Goal: Task Accomplishment & Management: Manage account settings

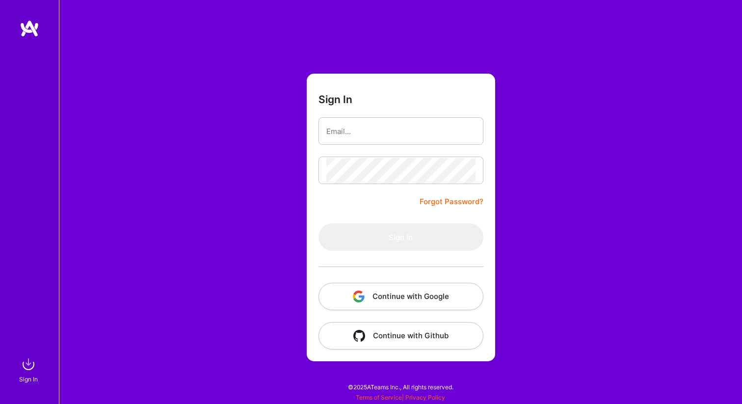
click at [389, 289] on button "Continue with Google" at bounding box center [400, 296] width 165 height 27
click at [402, 295] on button "Continue with Google" at bounding box center [400, 296] width 165 height 27
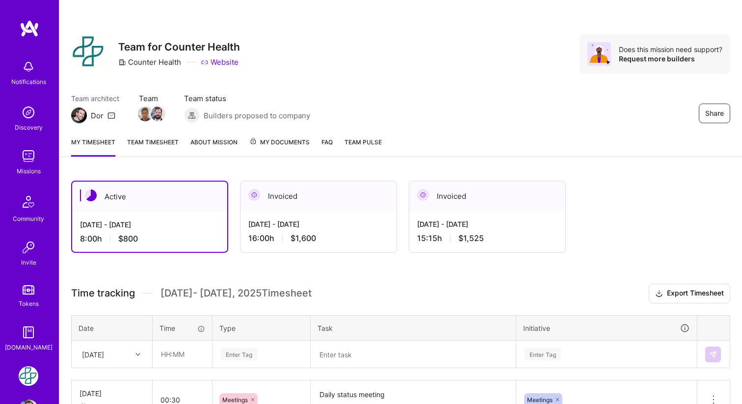
click at [506, 207] on div "Invoiced" at bounding box center [487, 196] width 156 height 30
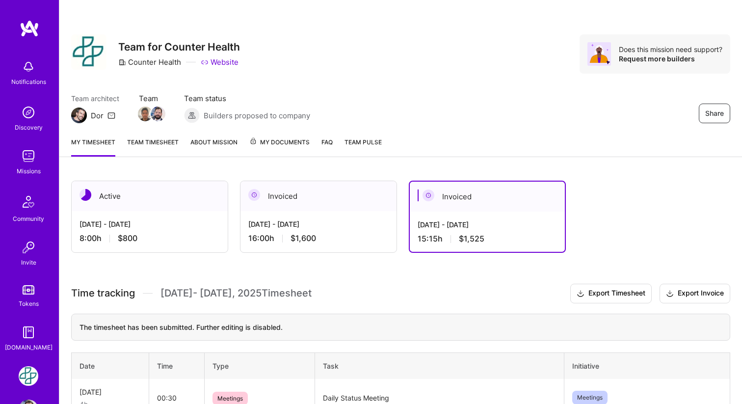
click at [180, 203] on div "Active" at bounding box center [150, 196] width 156 height 30
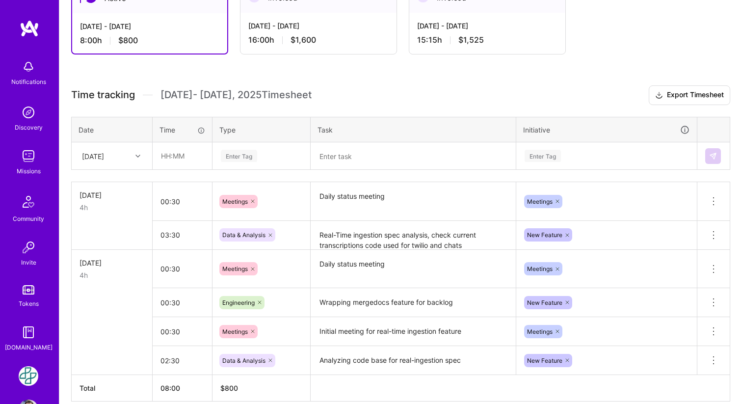
scroll to position [199, 0]
click at [137, 155] on icon at bounding box center [137, 155] width 5 height 5
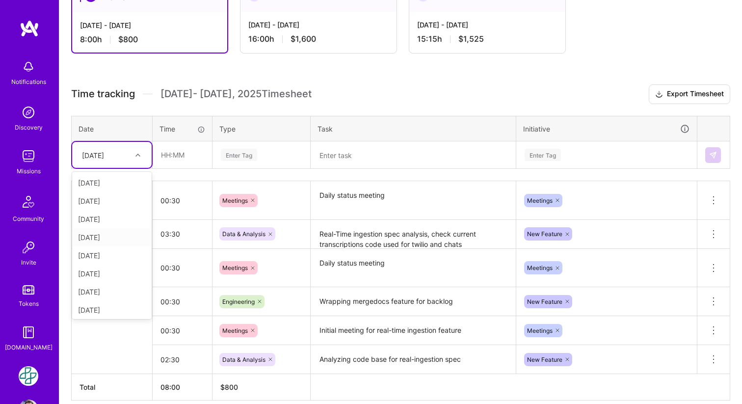
click at [109, 237] on div "[DATE]" at bounding box center [111, 237] width 79 height 18
click at [134, 157] on div at bounding box center [138, 155] width 15 height 13
click at [110, 235] on div "[DATE]" at bounding box center [111, 237] width 79 height 18
click at [172, 155] on input "text" at bounding box center [182, 155] width 58 height 26
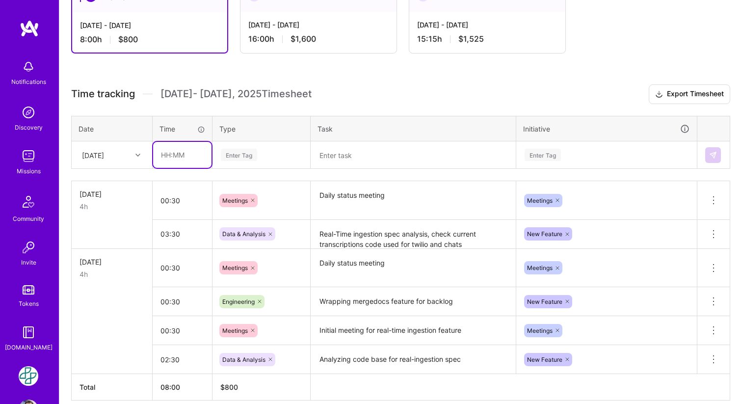
type input "00:30"
click at [259, 157] on div "Enter Tag" at bounding box center [261, 155] width 83 height 12
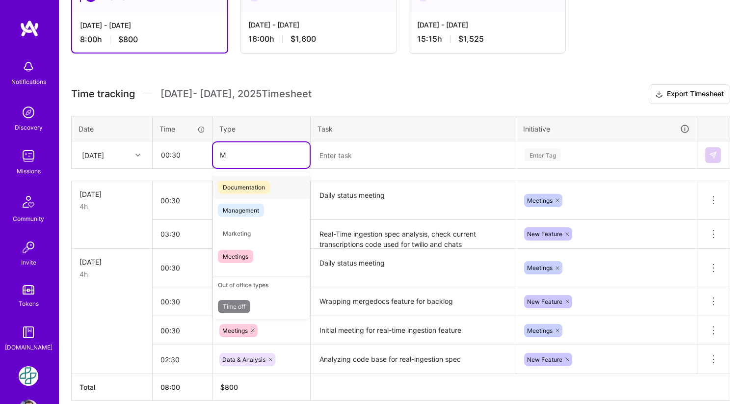
type input "Me"
click at [251, 235] on span "Meetings" at bounding box center [235, 233] width 35 height 13
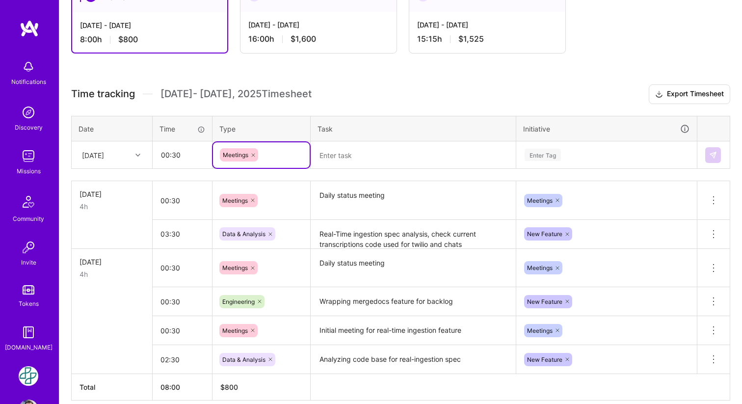
click at [370, 155] on textarea at bounding box center [413, 155] width 203 height 26
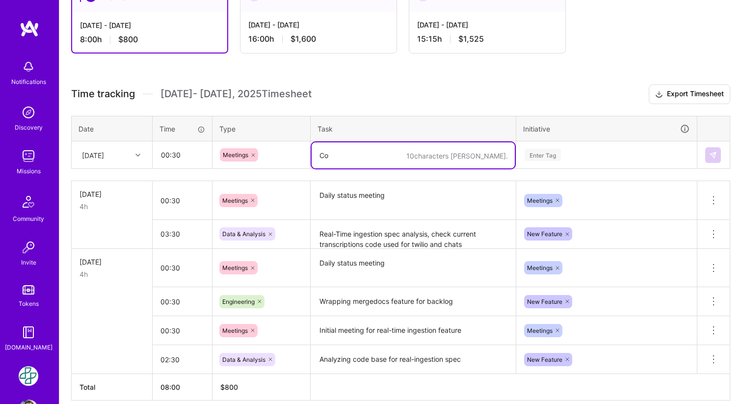
type textarea "C"
type textarea "Daily status meeting"
click at [550, 152] on div "Enter Tag" at bounding box center [543, 154] width 36 height 15
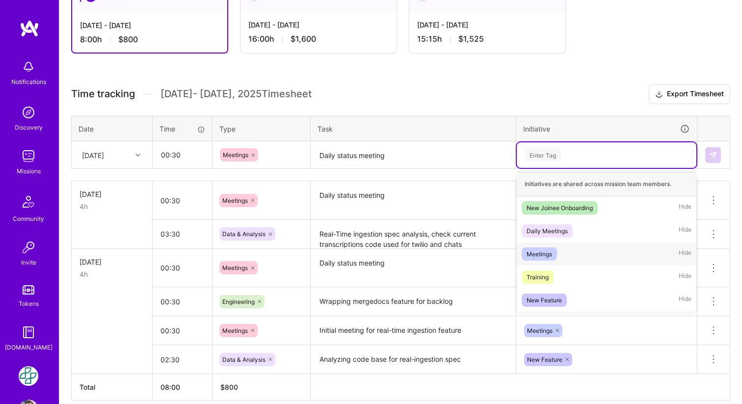
click at [561, 252] on div "Meetings Hide" at bounding box center [607, 253] width 180 height 23
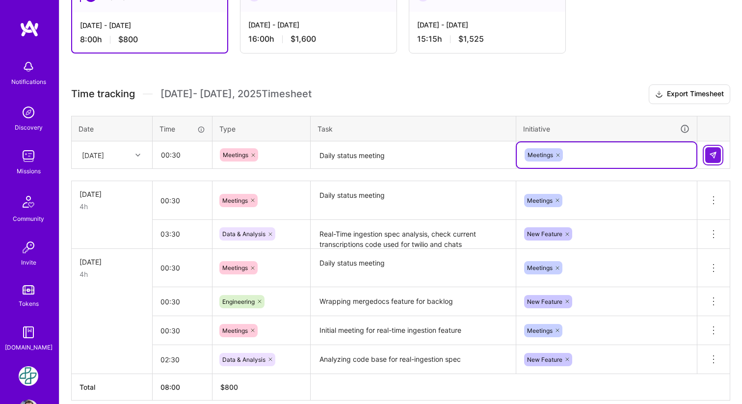
click at [714, 151] on img at bounding box center [713, 155] width 8 height 8
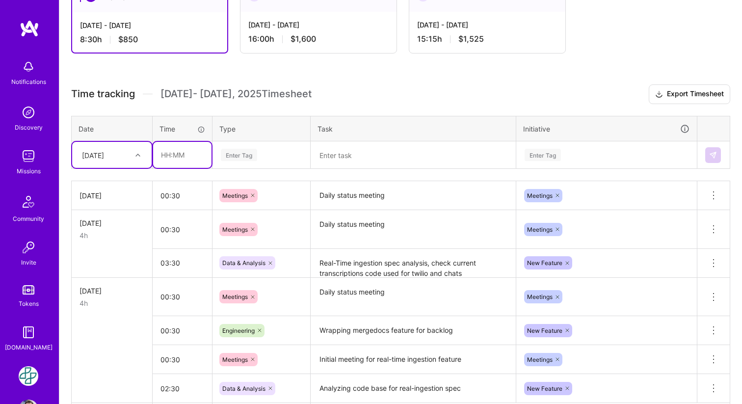
click at [181, 157] on input "text" at bounding box center [182, 155] width 58 height 26
type input "03:30"
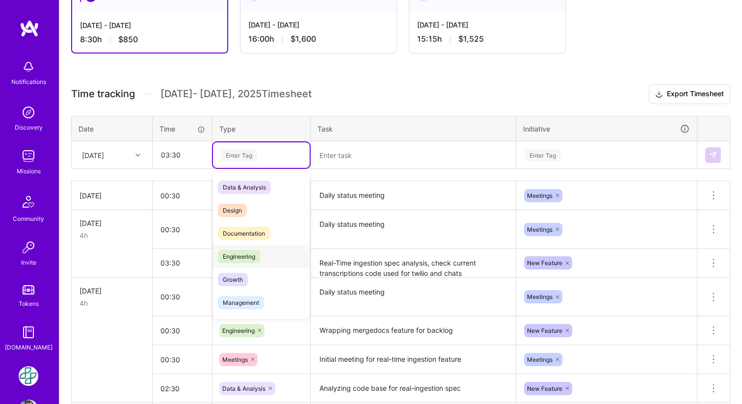
click at [259, 256] on span "Engineering" at bounding box center [239, 256] width 42 height 13
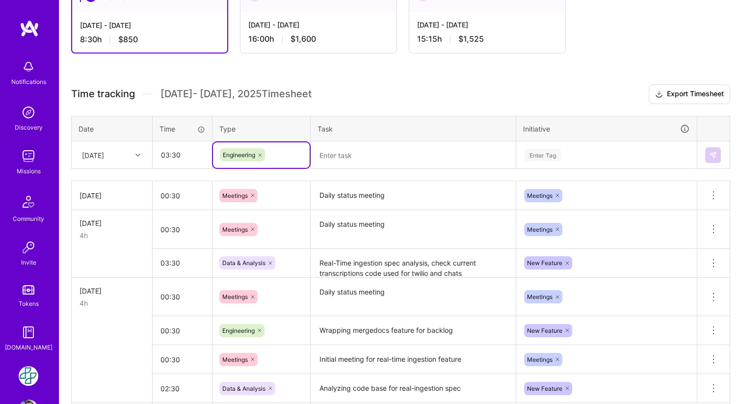
click at [259, 154] on icon at bounding box center [260, 155] width 6 height 6
type input "Da"
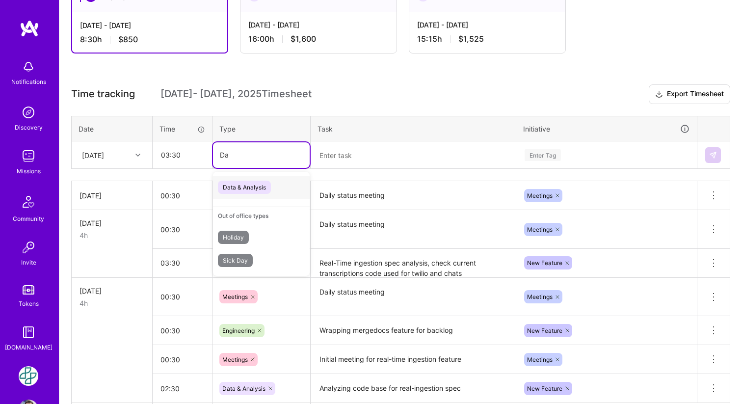
click at [256, 187] on span "Data & Analysis" at bounding box center [244, 187] width 53 height 13
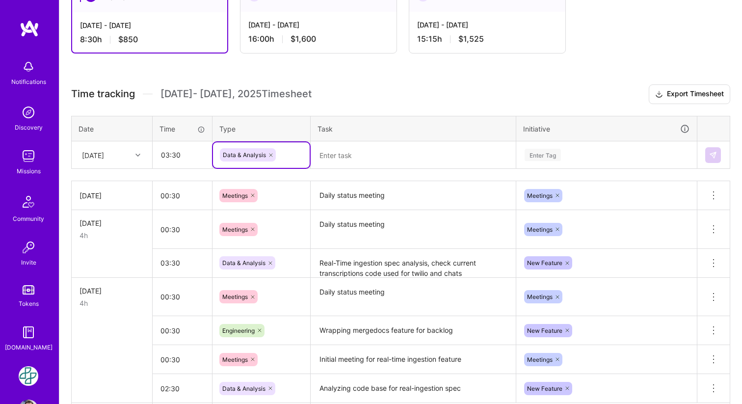
click at [355, 157] on textarea at bounding box center [413, 155] width 203 height 26
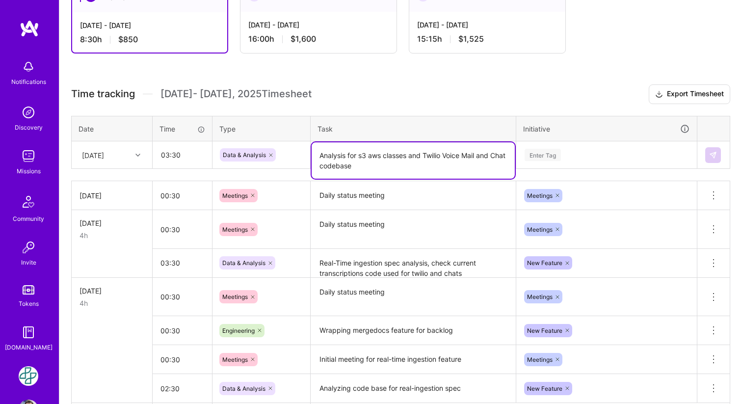
type textarea "Analysis for s3 aws classes and Twilio Voice Mail and Chat codebase"
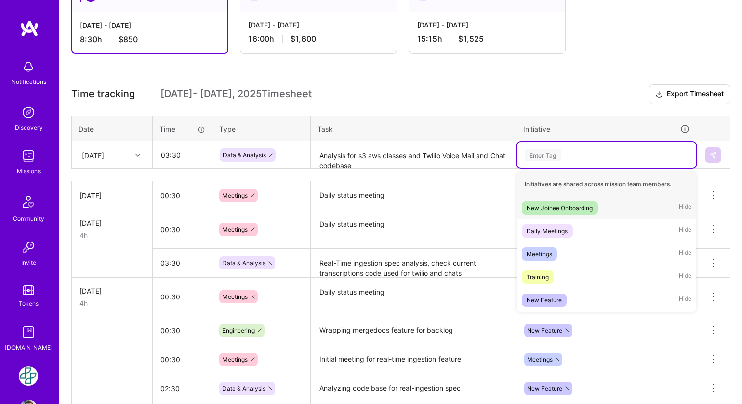
click at [538, 156] on div "Enter Tag" at bounding box center [543, 154] width 36 height 15
click at [558, 299] on div "New Feature" at bounding box center [543, 300] width 35 height 10
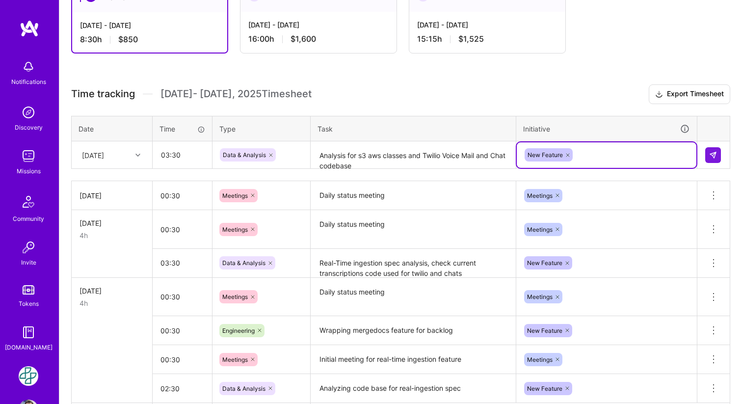
click at [721, 152] on div at bounding box center [713, 155] width 17 height 16
click at [715, 155] on img at bounding box center [713, 155] width 8 height 8
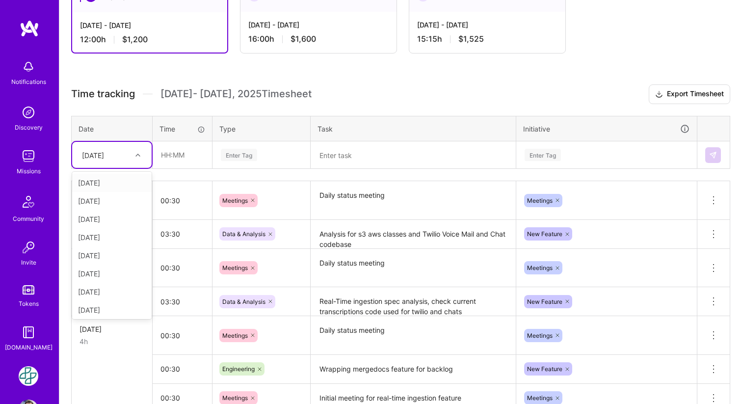
click at [141, 158] on div at bounding box center [138, 155] width 15 height 13
click at [110, 290] on div "[DATE]" at bounding box center [111, 292] width 79 height 18
click at [183, 158] on input "text" at bounding box center [182, 155] width 58 height 26
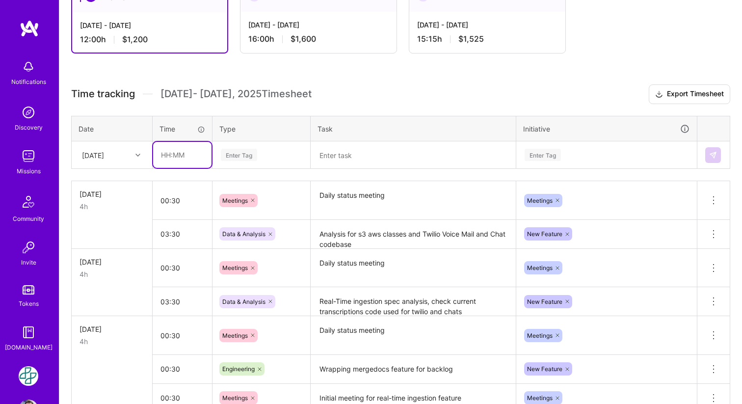
type input "00:30"
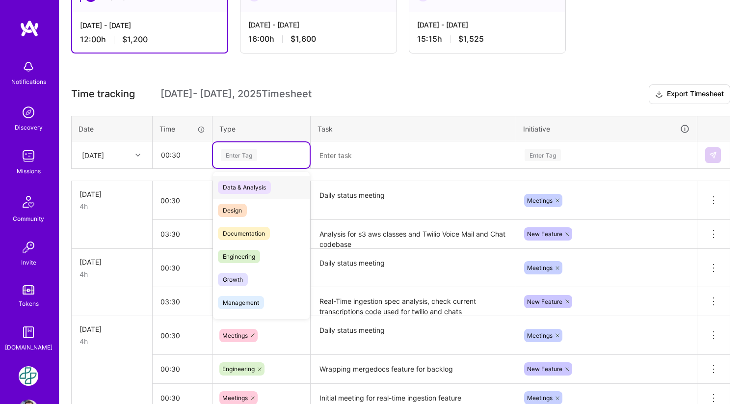
click at [260, 154] on div "Enter Tag" at bounding box center [261, 155] width 83 height 12
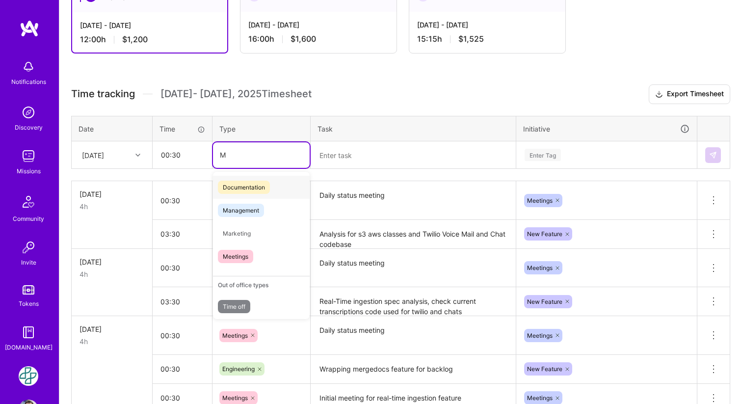
type input "Me"
click at [234, 232] on span "Meetings" at bounding box center [235, 233] width 35 height 13
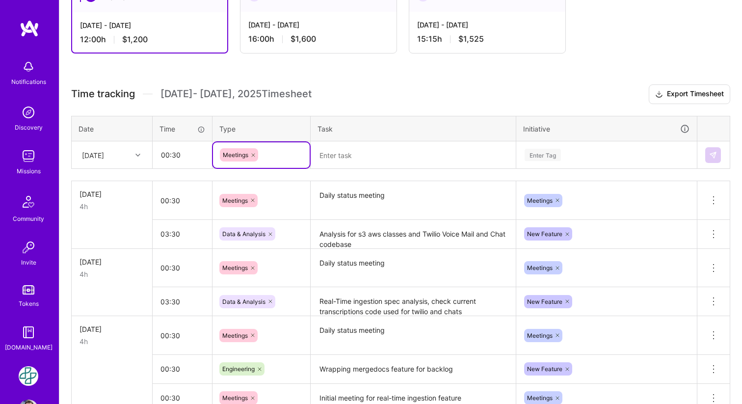
click at [368, 150] on textarea at bounding box center [413, 155] width 203 height 26
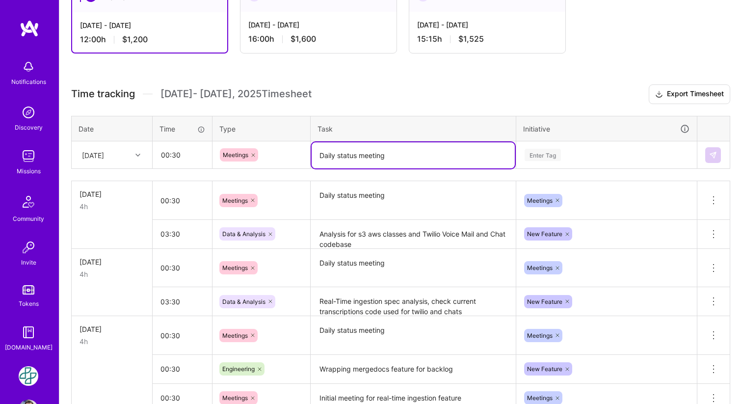
type textarea "Daily status meeting"
click at [535, 157] on div "Enter Tag" at bounding box center [543, 154] width 36 height 15
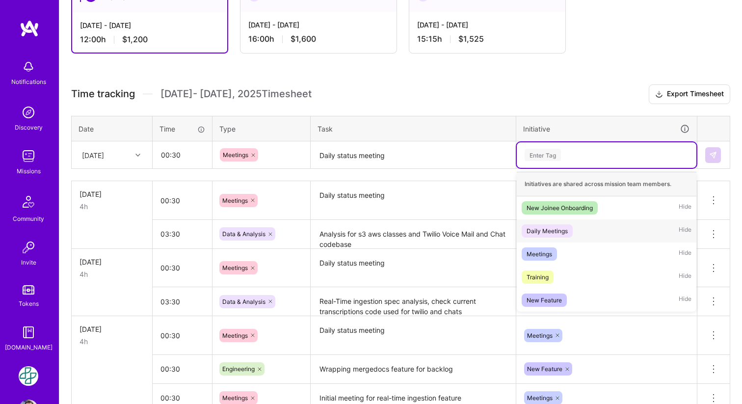
click at [582, 228] on div "Daily Meetings Hide" at bounding box center [607, 230] width 180 height 23
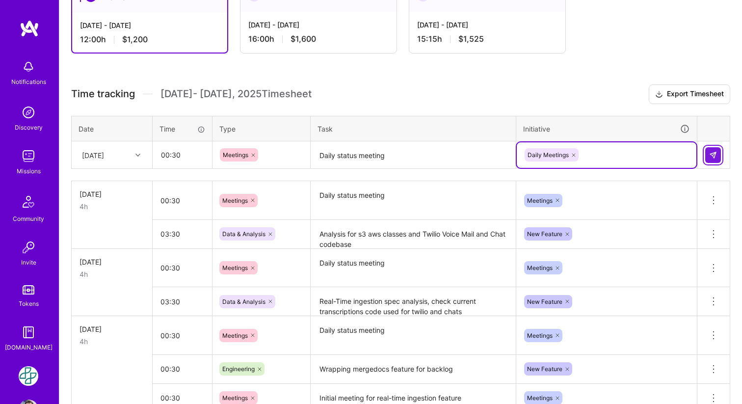
click at [712, 155] on img at bounding box center [713, 155] width 8 height 8
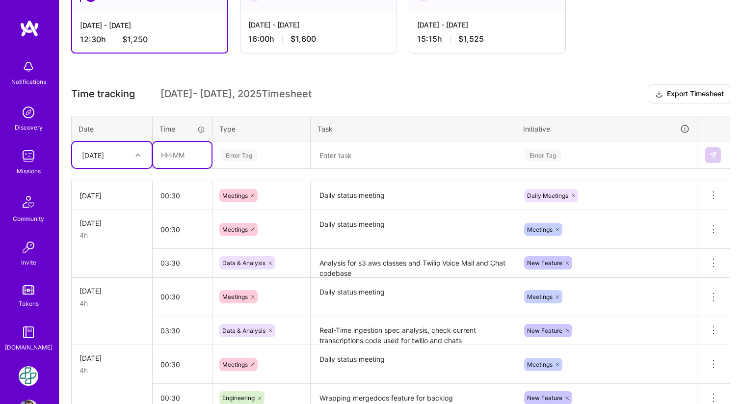
click at [173, 156] on input "text" at bounding box center [182, 155] width 58 height 26
type input "00:30"
click at [239, 155] on div "Enter Tag" at bounding box center [239, 154] width 36 height 15
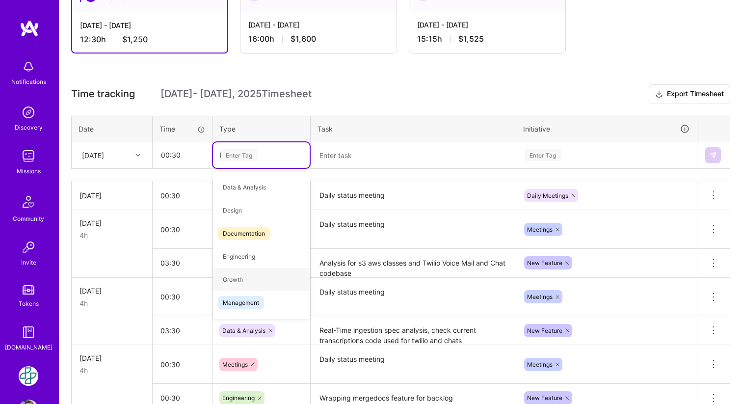
type input "Me"
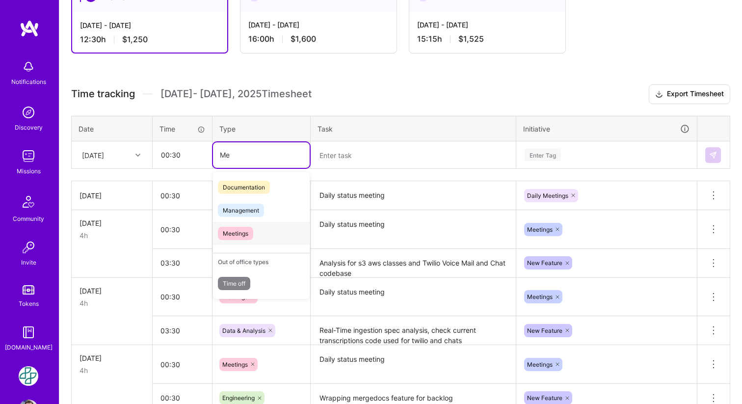
click at [252, 235] on span "Meetings" at bounding box center [235, 233] width 35 height 13
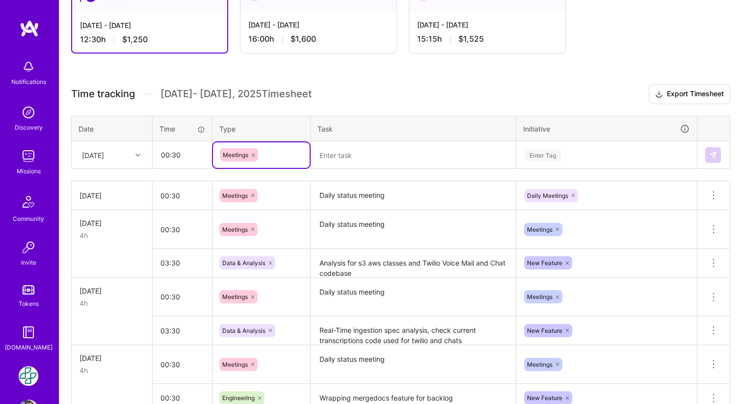
click at [376, 152] on textarea at bounding box center [413, 155] width 203 height 26
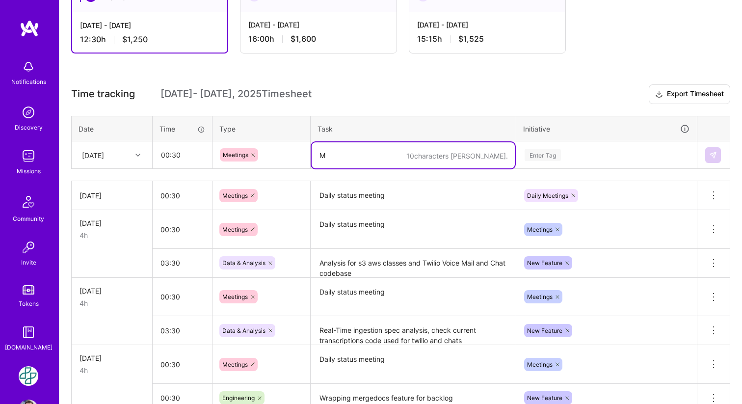
click at [137, 153] on icon at bounding box center [137, 155] width 5 height 5
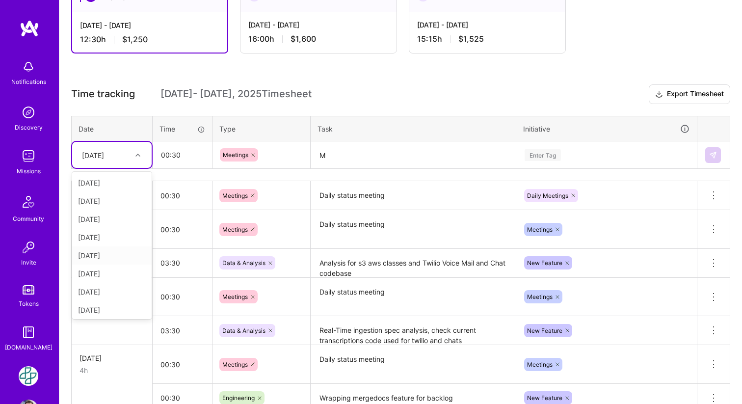
click at [105, 256] on div "[DATE]" at bounding box center [111, 255] width 79 height 18
click at [187, 155] on input "00:30" at bounding box center [182, 155] width 58 height 26
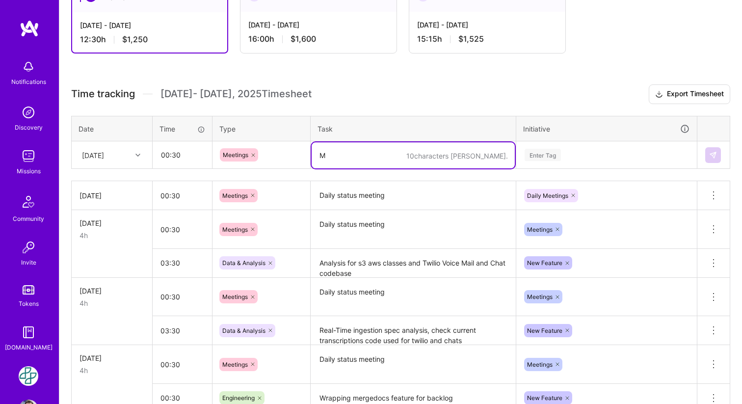
click at [357, 150] on textarea "M" at bounding box center [413, 155] width 203 height 26
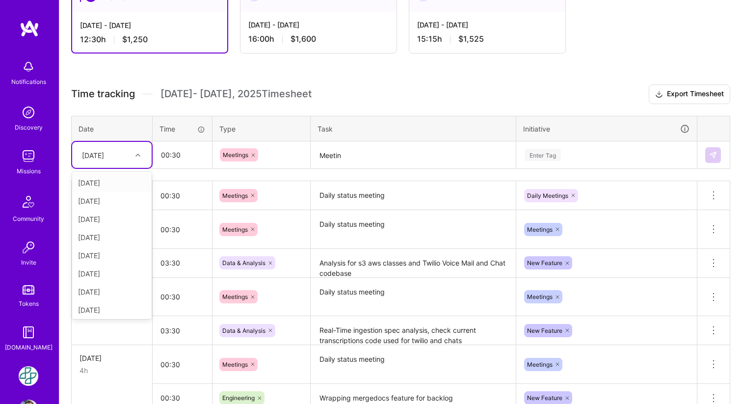
click at [137, 158] on div at bounding box center [138, 155] width 15 height 13
click at [103, 240] on div "[DATE]" at bounding box center [111, 237] width 79 height 18
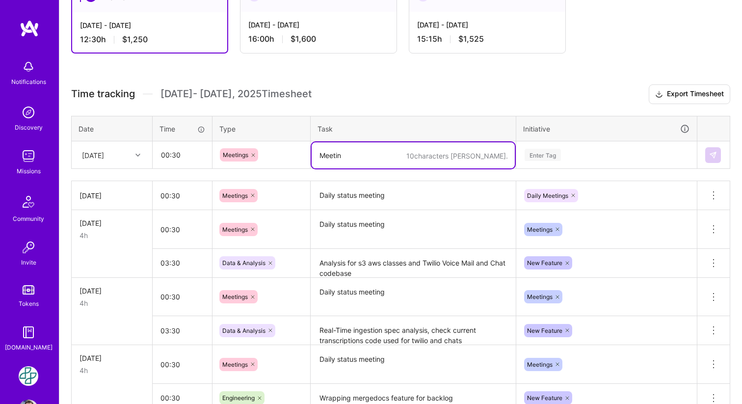
click at [352, 156] on textarea "Meetin" at bounding box center [413, 155] width 203 height 26
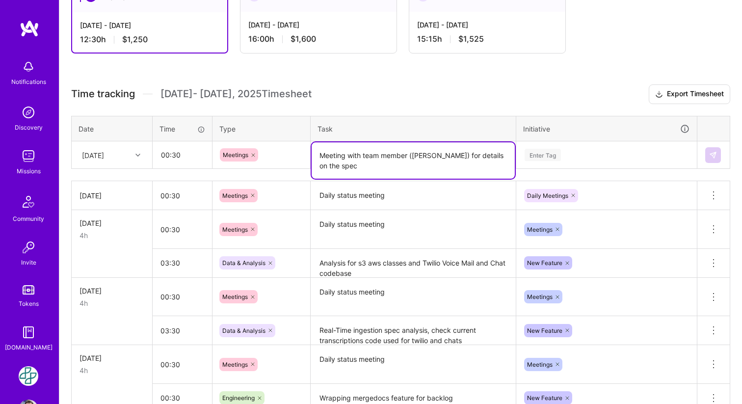
type textarea "Meeting with team member ([PERSON_NAME]) for details on the spec"
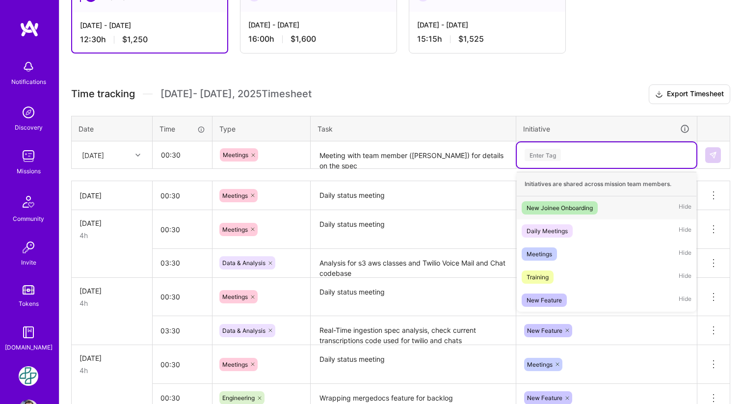
click at [545, 156] on div "Enter Tag" at bounding box center [543, 154] width 36 height 15
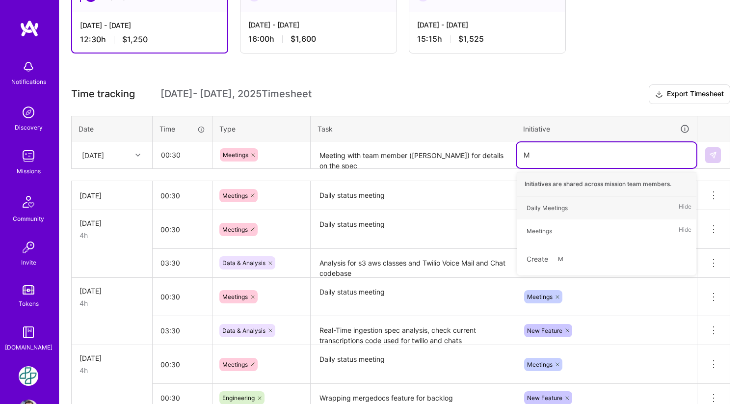
type input "ME"
click at [535, 230] on div "Meetings" at bounding box center [539, 231] width 26 height 10
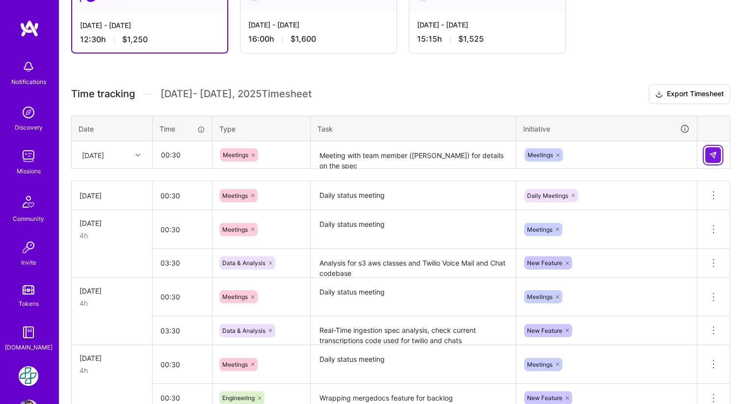
click at [714, 153] on img at bounding box center [713, 155] width 8 height 8
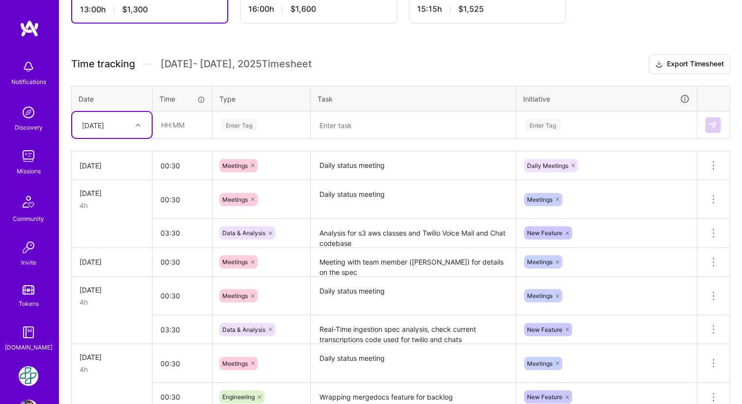
scroll to position [227, 0]
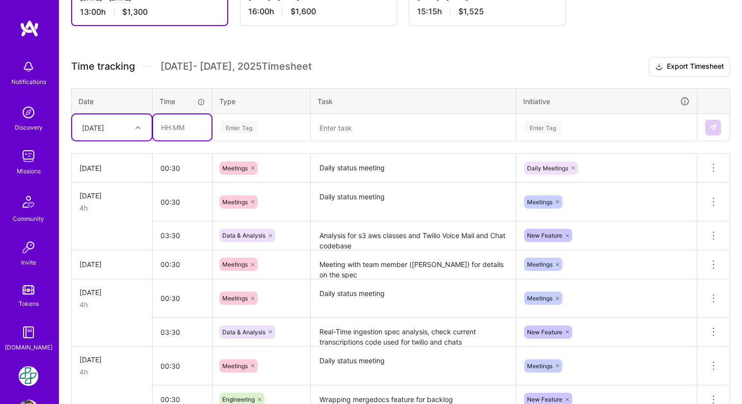
click at [194, 129] on input "text" at bounding box center [182, 127] width 58 height 26
type input "00:30"
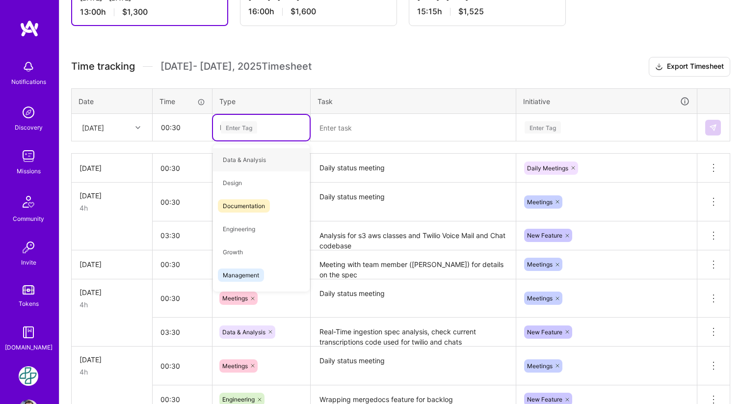
type input "Me"
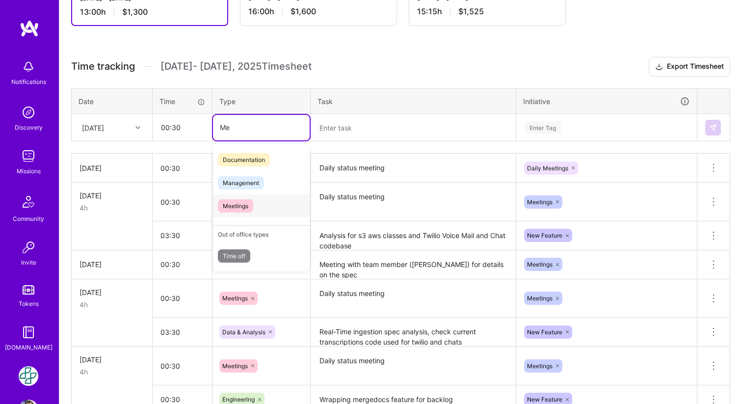
click at [241, 205] on span "Meetings" at bounding box center [235, 205] width 35 height 13
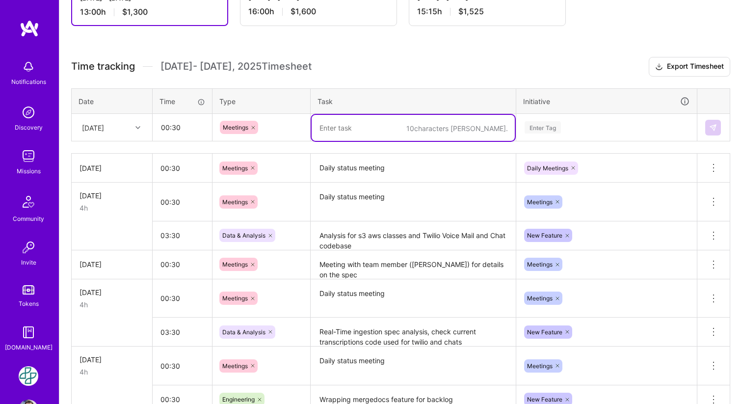
click at [369, 128] on textarea at bounding box center [413, 128] width 203 height 26
type textarea "Daily status meeting"
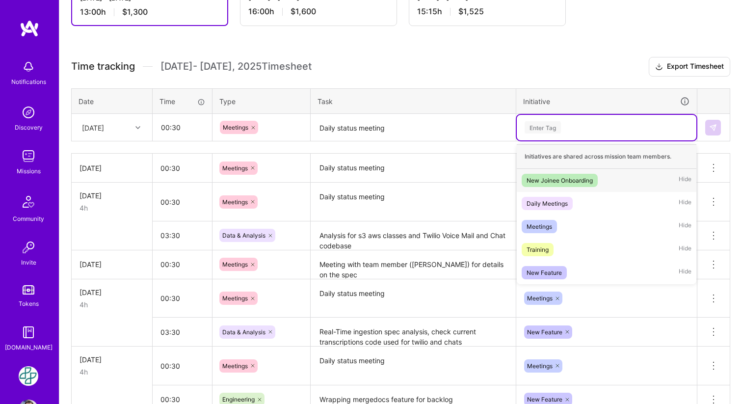
click at [537, 126] on div "Enter Tag" at bounding box center [543, 127] width 36 height 15
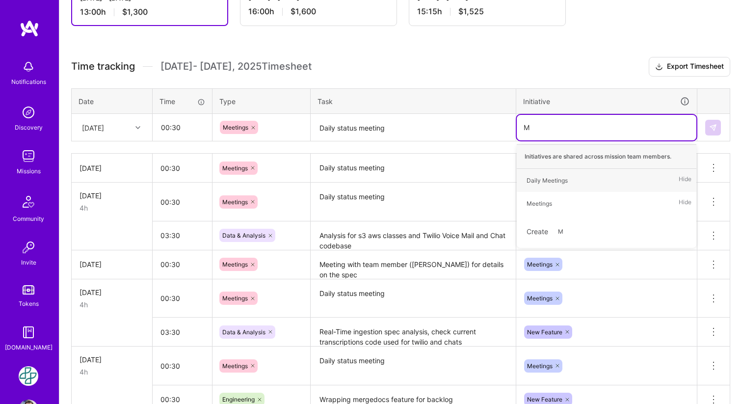
type input "Me"
click at [531, 200] on div "Meetings" at bounding box center [539, 203] width 26 height 10
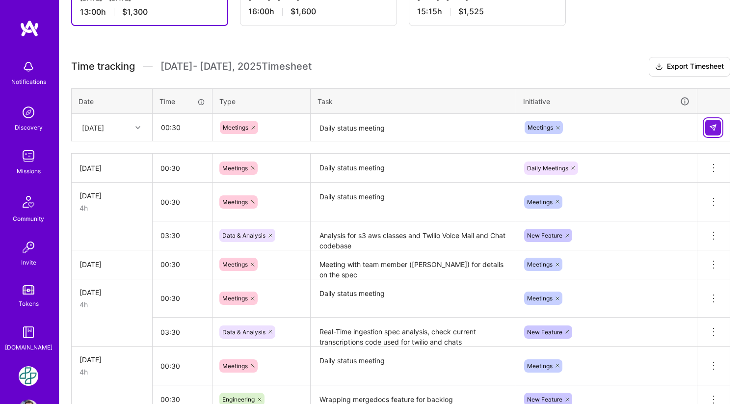
click at [717, 126] on button at bounding box center [713, 128] width 16 height 16
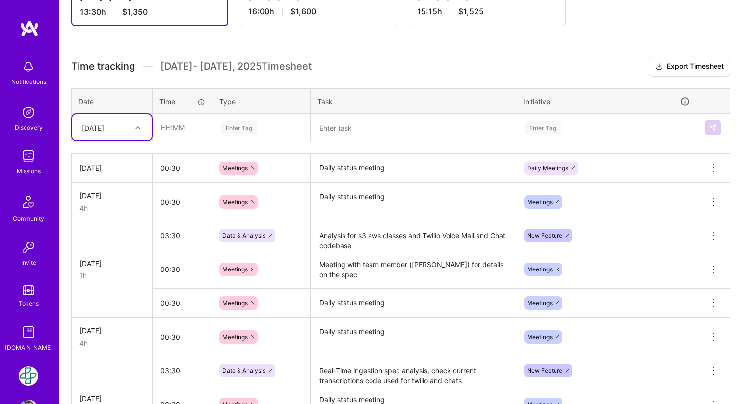
scroll to position [211, 0]
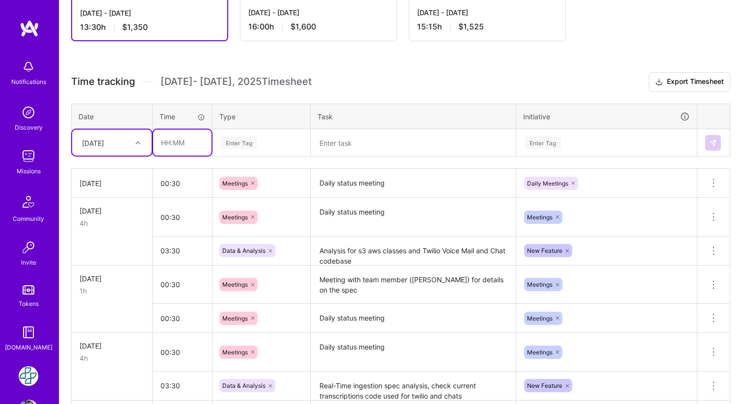
click at [181, 141] on input "text" at bounding box center [182, 143] width 58 height 26
type input "02:00"
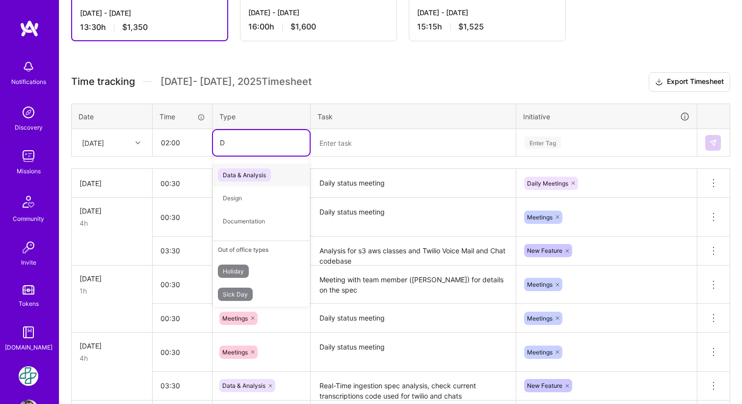
type input "Da"
click at [267, 174] on span "Data & Analysis" at bounding box center [244, 174] width 53 height 13
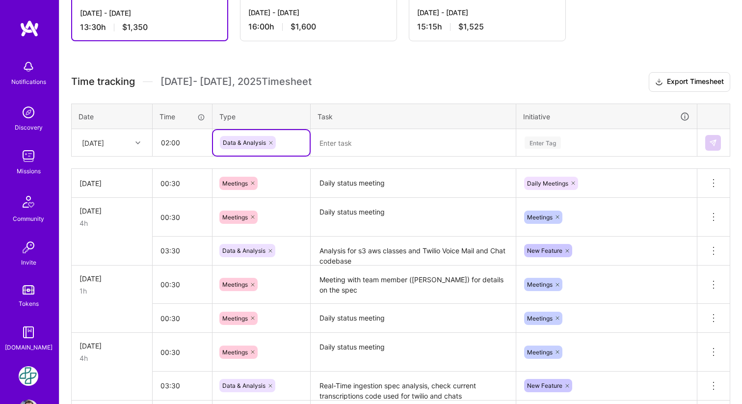
click at [359, 139] on textarea at bounding box center [413, 143] width 203 height 26
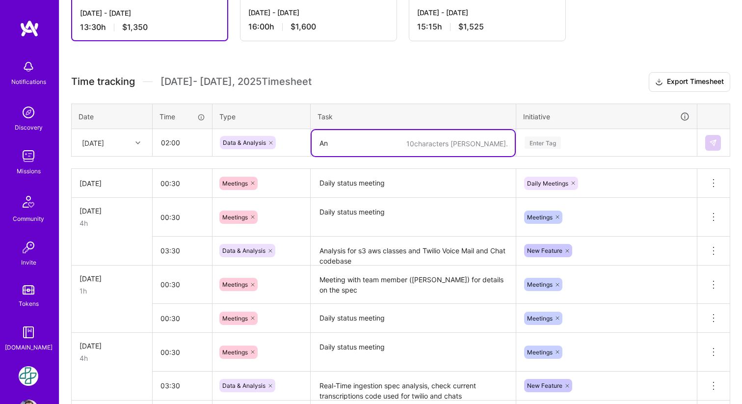
type textarea "A"
type textarea "Code base analysis and lookup for transcript data"
click at [599, 146] on div "Enter Tag" at bounding box center [607, 142] width 166 height 12
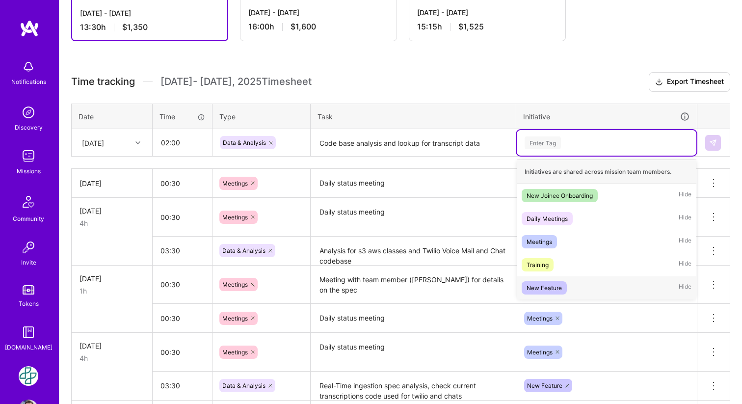
click at [564, 284] on span "New Feature" at bounding box center [544, 287] width 45 height 13
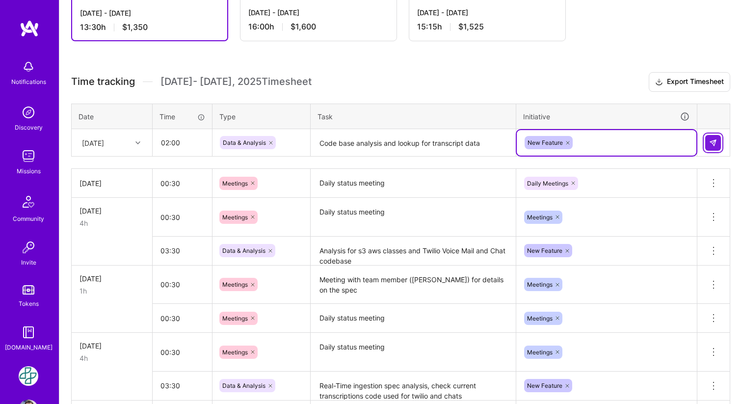
click at [716, 143] on img at bounding box center [713, 143] width 8 height 8
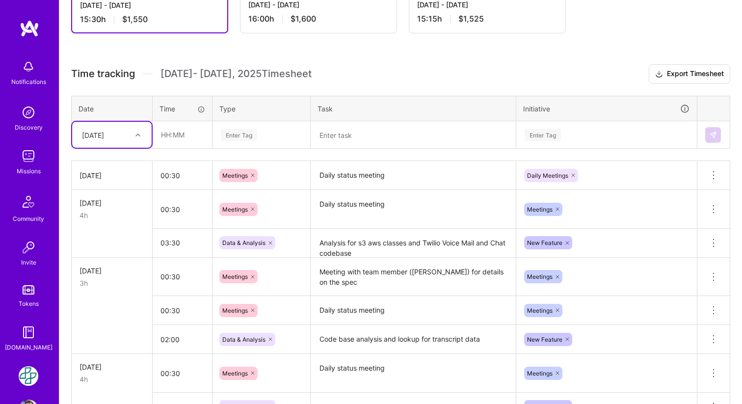
scroll to position [219, 0]
click at [139, 135] on icon at bounding box center [137, 135] width 5 height 5
click at [109, 216] on div "[DATE]" at bounding box center [111, 218] width 79 height 18
click at [178, 137] on input "text" at bounding box center [182, 135] width 58 height 26
type input "00:30"
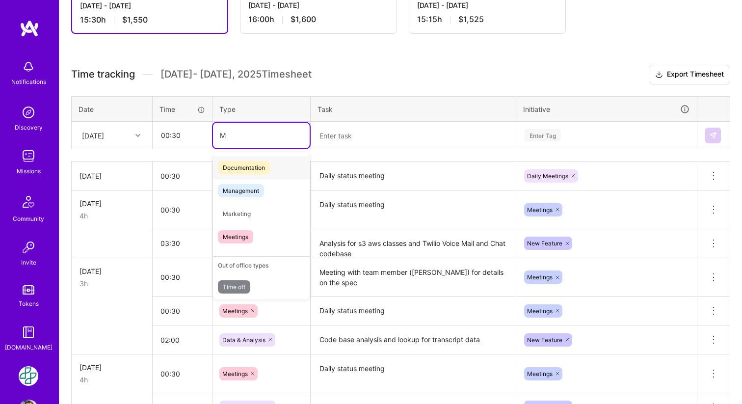
type input "Me"
click at [239, 213] on span "Meetings" at bounding box center [235, 213] width 35 height 13
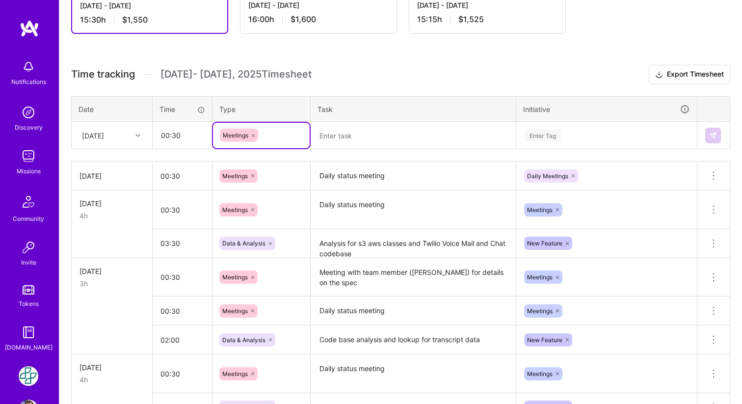
click at [360, 131] on textarea at bounding box center [413, 136] width 203 height 26
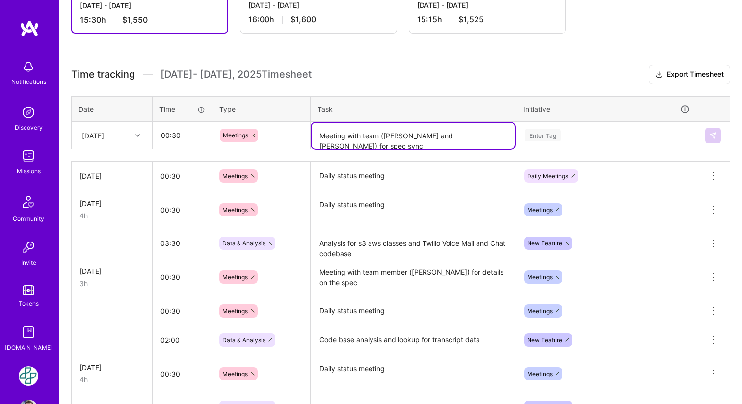
type textarea "Meeting with team ([PERSON_NAME] and [PERSON_NAME]) for spec sync"
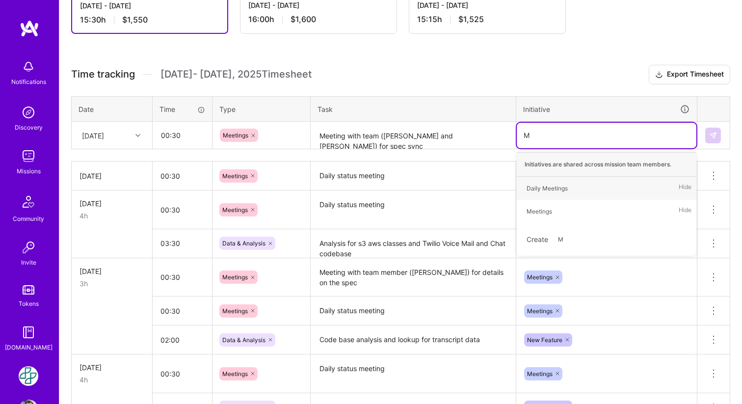
type input "Me"
click at [538, 213] on div "Meetings" at bounding box center [539, 211] width 26 height 10
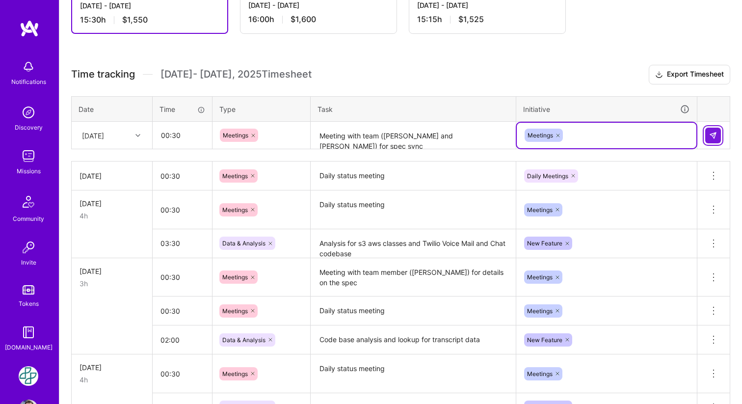
click at [708, 132] on button at bounding box center [713, 136] width 16 height 16
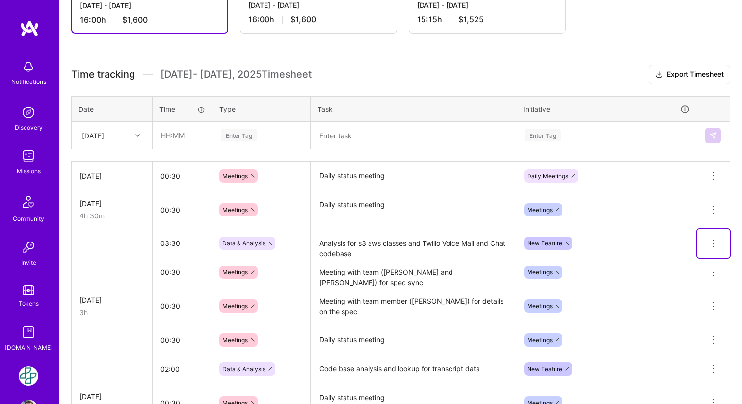
click at [712, 242] on icon at bounding box center [714, 243] width 12 height 12
click at [184, 246] on input "03:30" at bounding box center [182, 243] width 59 height 26
type input "03:00"
click at [105, 247] on td at bounding box center [112, 243] width 81 height 29
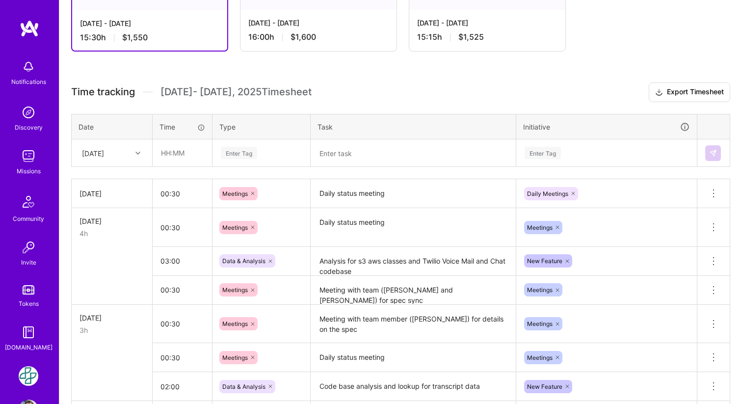
scroll to position [201, 0]
click at [137, 151] on icon at bounding box center [137, 153] width 5 height 5
click at [110, 287] on div "[DATE]" at bounding box center [111, 290] width 79 height 18
click at [185, 156] on input "text" at bounding box center [182, 153] width 58 height 26
type input "01:30"
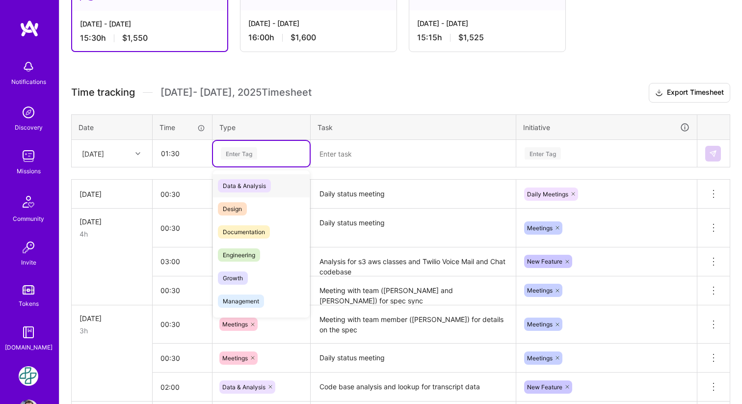
click at [256, 149] on div "Enter Tag" at bounding box center [239, 153] width 36 height 15
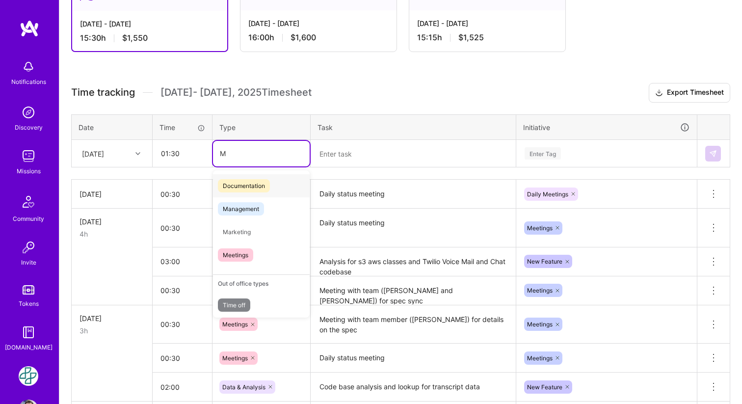
type input "Me"
click at [256, 226] on div "Meetings" at bounding box center [261, 231] width 97 height 23
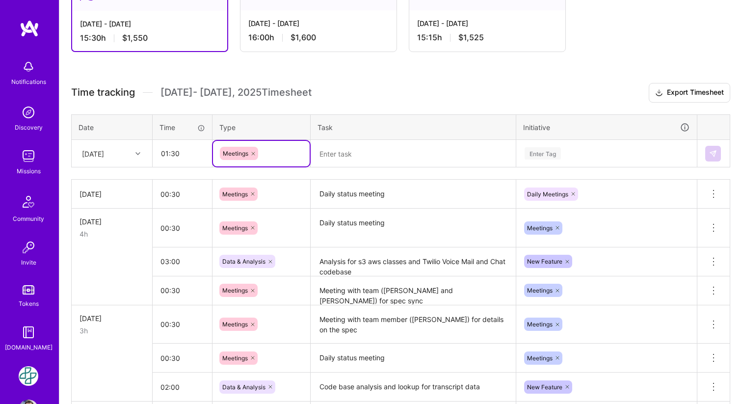
click at [364, 147] on textarea at bounding box center [413, 154] width 203 height 26
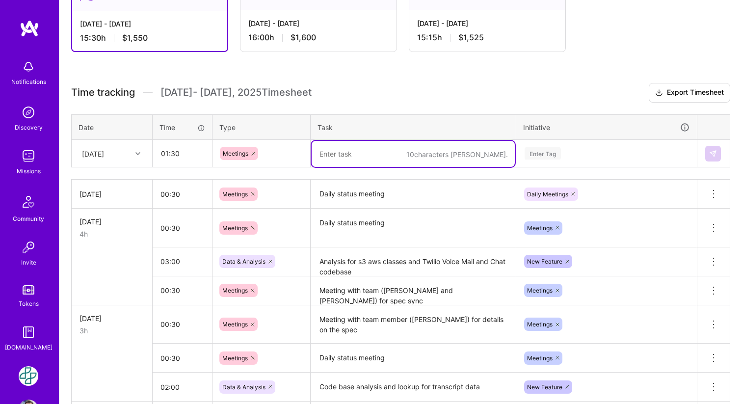
type textarea "E"
type textarea "S"
type textarea "N"
type textarea "Jupyter notebook analysis and spec updates"
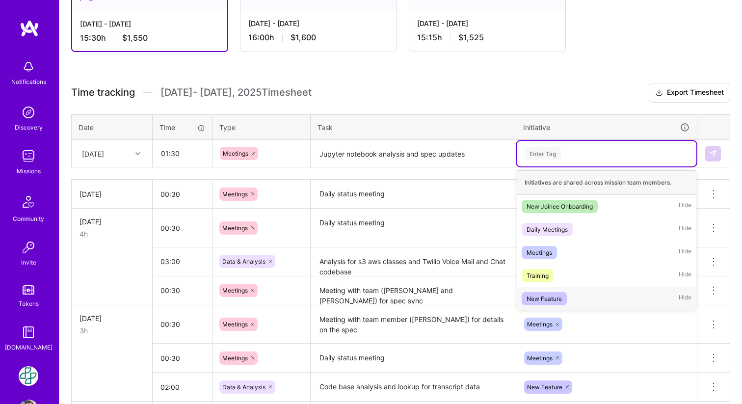
click at [564, 293] on span "New Feature" at bounding box center [544, 298] width 45 height 13
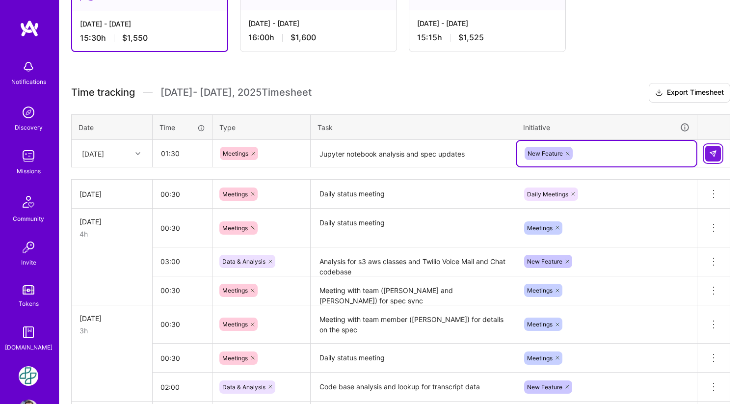
click at [715, 155] on img at bounding box center [713, 154] width 8 height 8
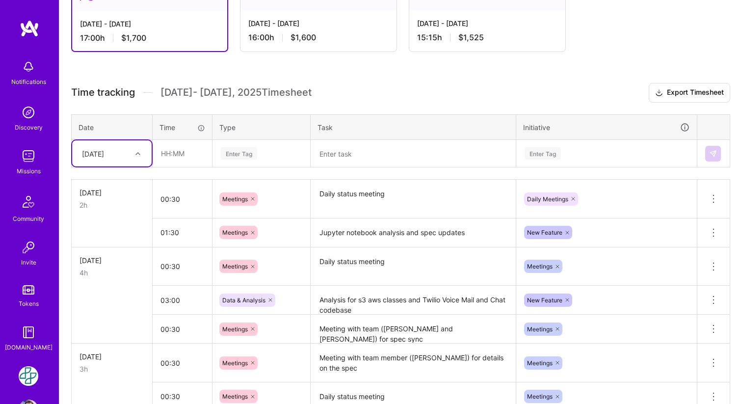
click at [149, 153] on div "[DATE]" at bounding box center [111, 153] width 79 height 26
click at [109, 308] on div "[DATE]" at bounding box center [111, 308] width 79 height 18
click at [194, 152] on input "text" at bounding box center [182, 153] width 58 height 26
type input "00:30"
click at [249, 153] on div "Enter Tag" at bounding box center [239, 153] width 36 height 15
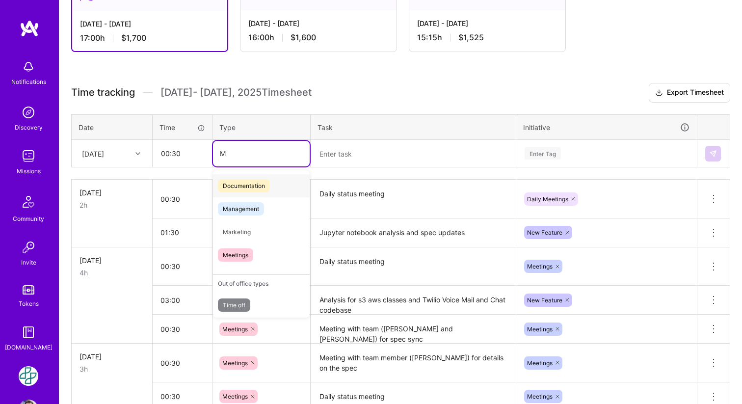
type input "Me"
click at [237, 233] on span "Meetings" at bounding box center [235, 231] width 35 height 13
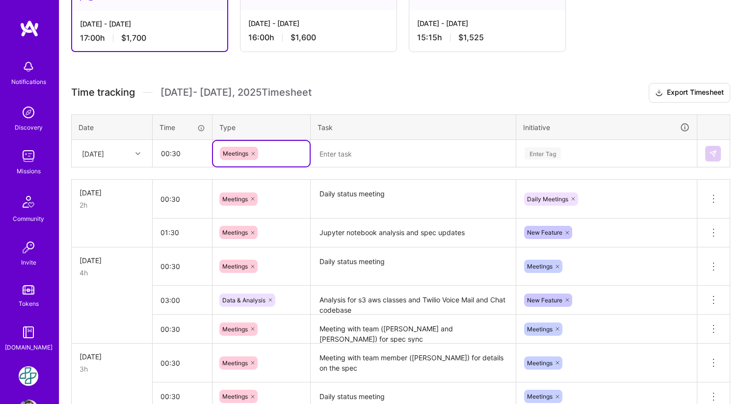
click at [355, 144] on textarea at bounding box center [413, 154] width 203 height 26
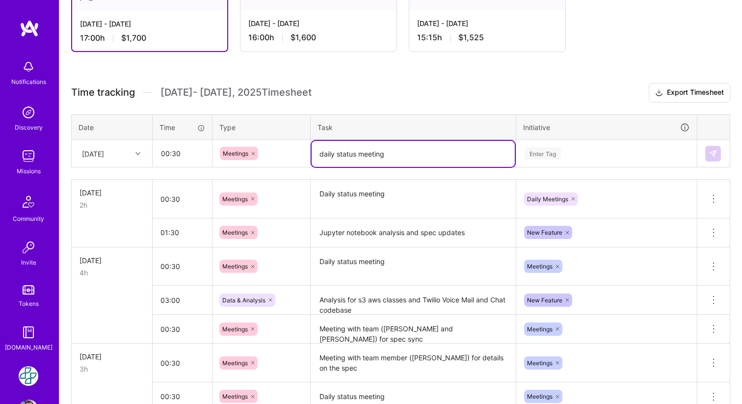
type textarea "daily status meeting"
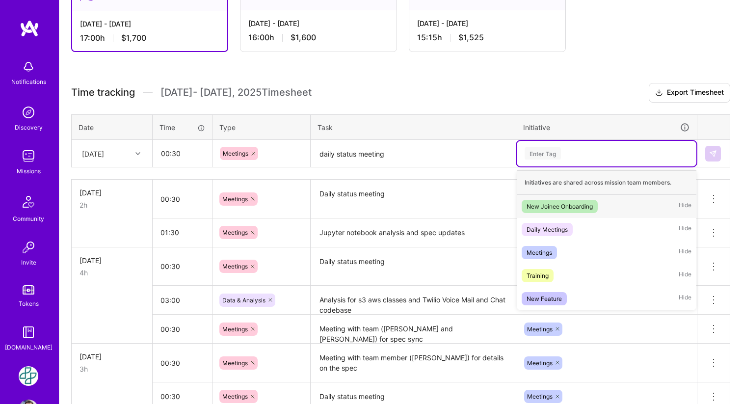
click at [552, 152] on div "Enter Tag" at bounding box center [543, 153] width 36 height 15
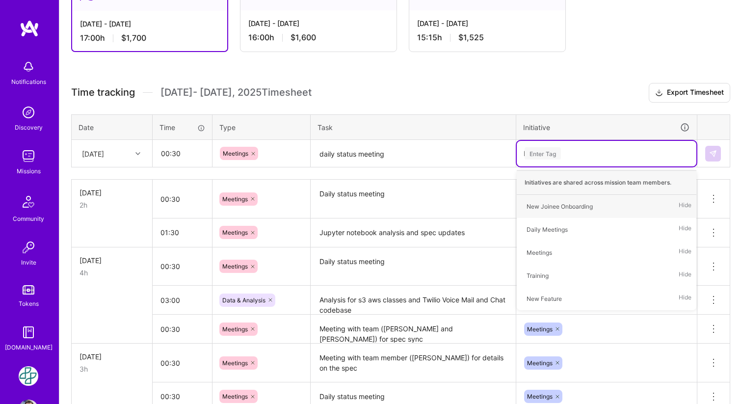
type input "Me"
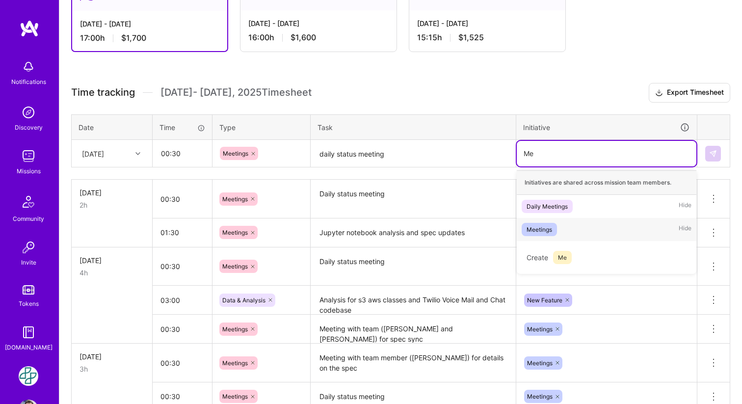
click at [551, 228] on div "Meetings" at bounding box center [539, 229] width 26 height 10
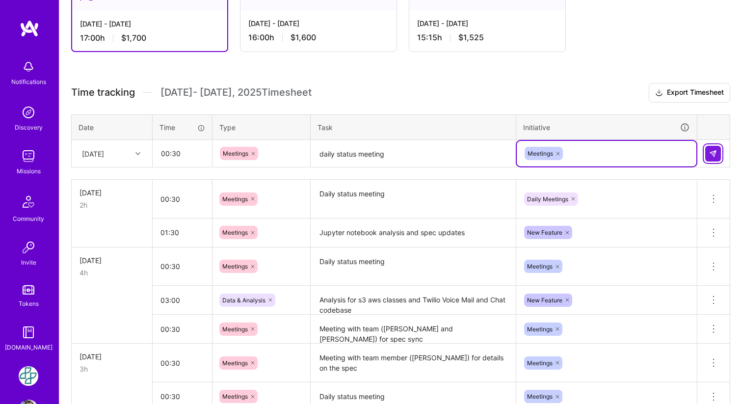
click at [714, 149] on button at bounding box center [713, 154] width 16 height 16
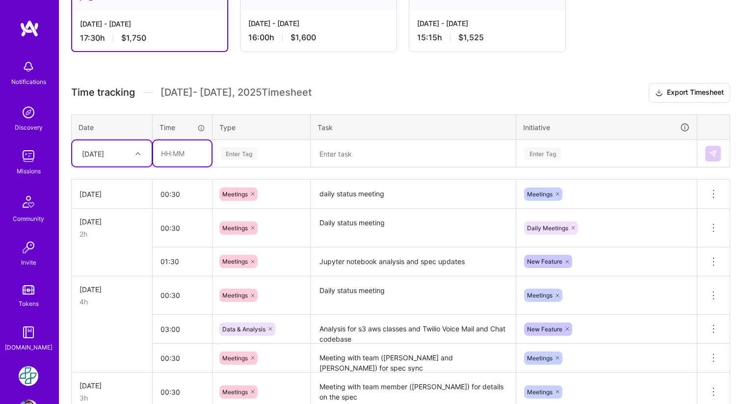
click at [179, 156] on input "text" at bounding box center [182, 153] width 58 height 26
type input "00:30"
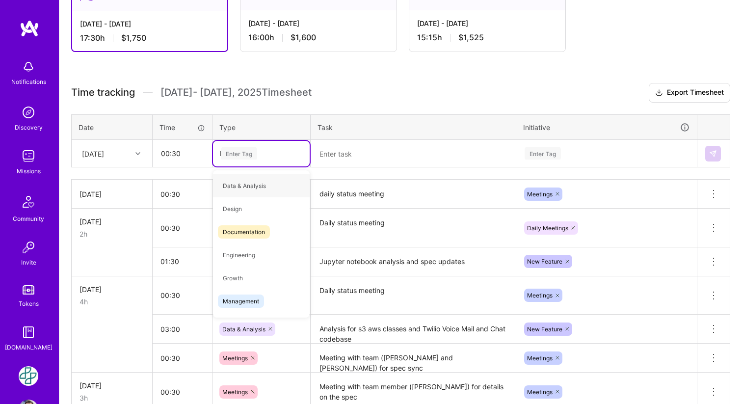
type input "Me"
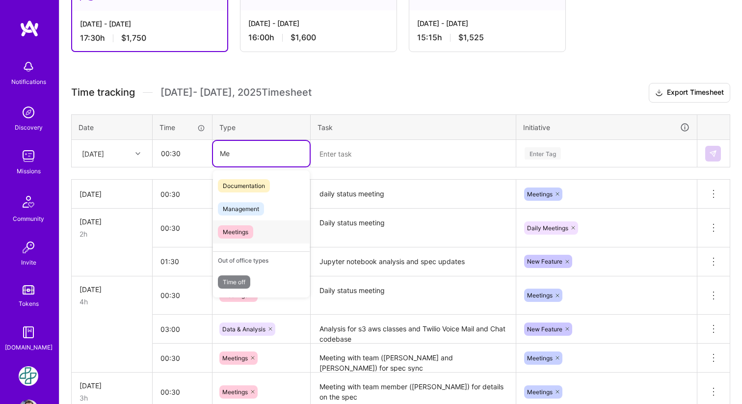
click at [253, 236] on div "Meetings" at bounding box center [261, 231] width 97 height 23
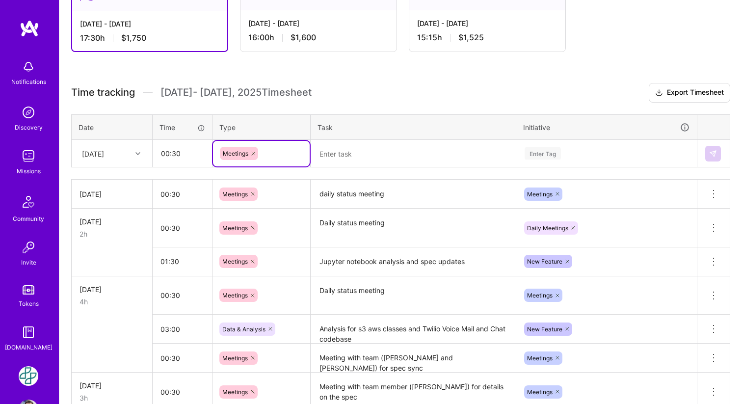
click at [364, 154] on textarea at bounding box center [413, 154] width 203 height 26
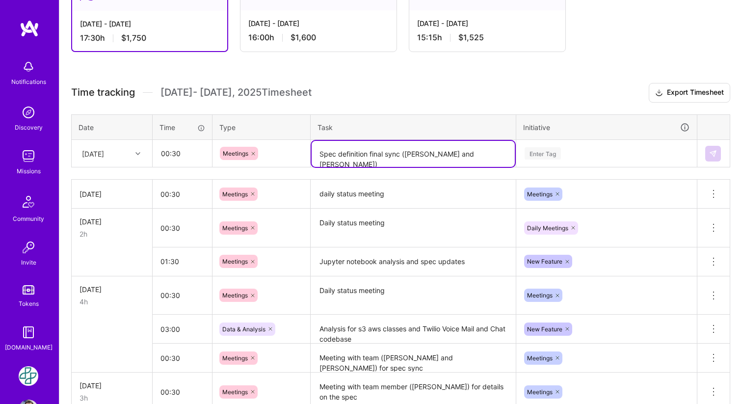
type textarea "Spec definition final sync ([PERSON_NAME] and [PERSON_NAME])"
click at [553, 155] on div "Enter Tag" at bounding box center [543, 153] width 36 height 15
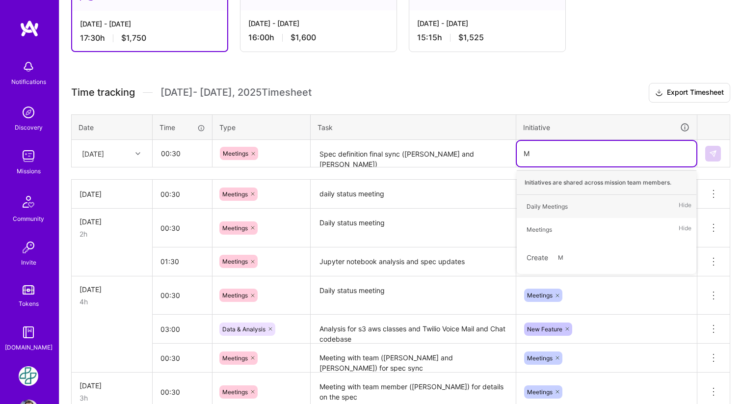
type input "Me"
click at [544, 232] on div "Meetings" at bounding box center [539, 229] width 26 height 10
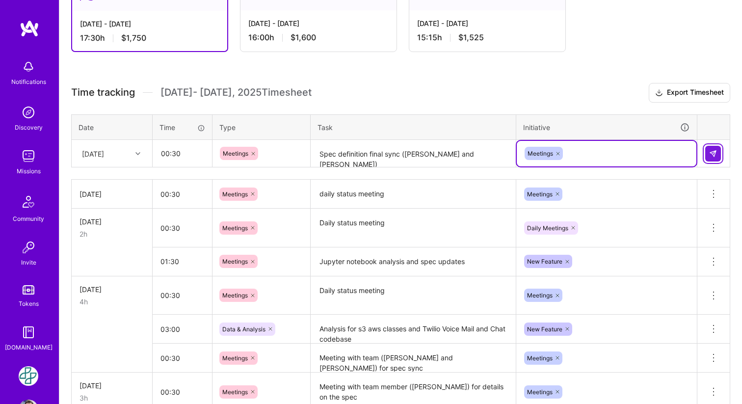
click at [715, 155] on img at bounding box center [713, 154] width 8 height 8
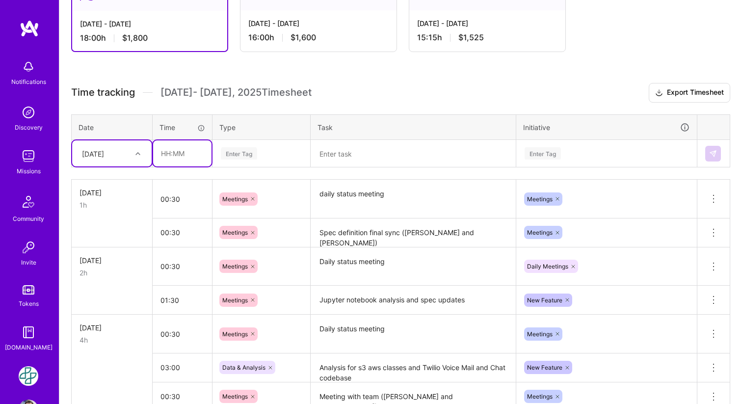
click at [182, 155] on input "text" at bounding box center [182, 153] width 58 height 26
type input "3"
type input "03:00"
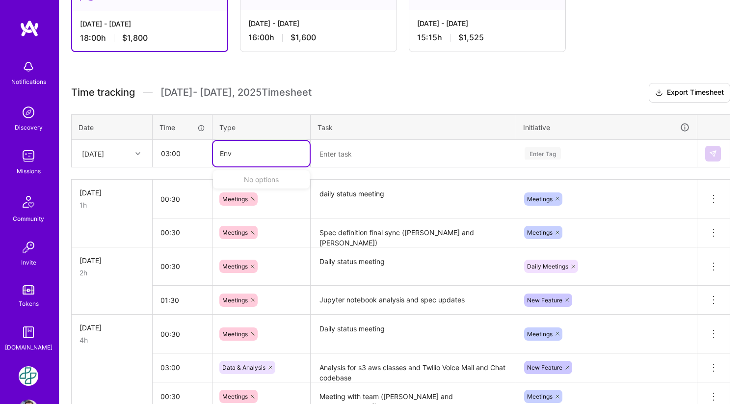
type input "En"
click at [240, 207] on span "Engineering" at bounding box center [239, 208] width 42 height 13
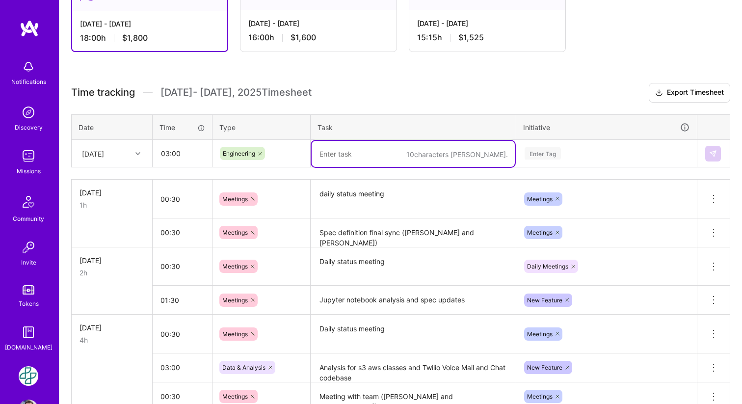
click at [366, 152] on textarea at bounding box center [413, 154] width 203 height 26
type textarea "B"
click at [542, 153] on div "Enter Tag" at bounding box center [543, 153] width 36 height 15
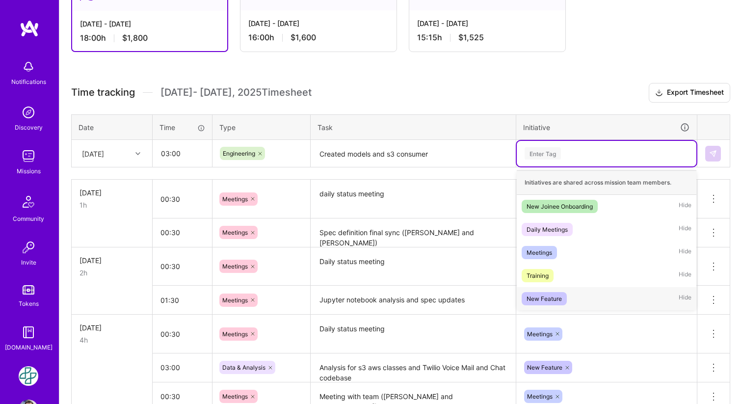
click at [546, 297] on div "New Feature" at bounding box center [543, 298] width 35 height 10
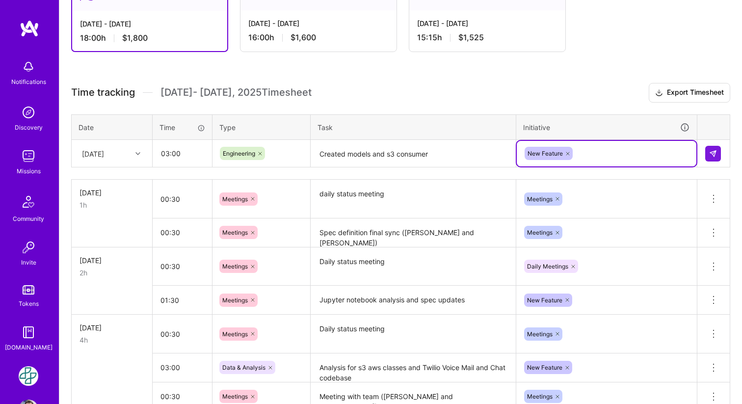
click at [463, 154] on textarea "Created models and s3 consumer" at bounding box center [413, 154] width 203 height 26
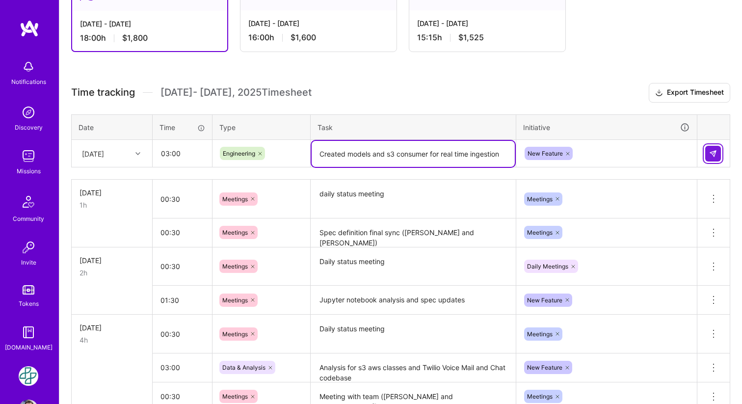
type textarea "Created models and s3 consumer for real time ingestion"
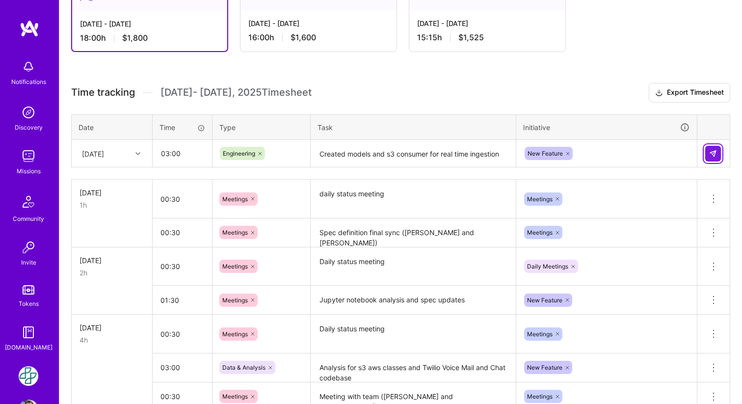
click at [716, 151] on img at bounding box center [713, 154] width 8 height 8
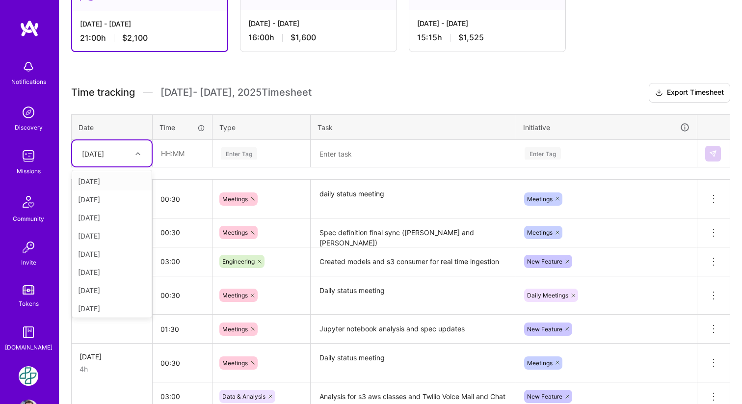
click at [141, 153] on div at bounding box center [138, 153] width 15 height 13
click at [100, 308] on div "[DATE]" at bounding box center [111, 306] width 79 height 18
click at [171, 154] on input "text" at bounding box center [182, 153] width 58 height 26
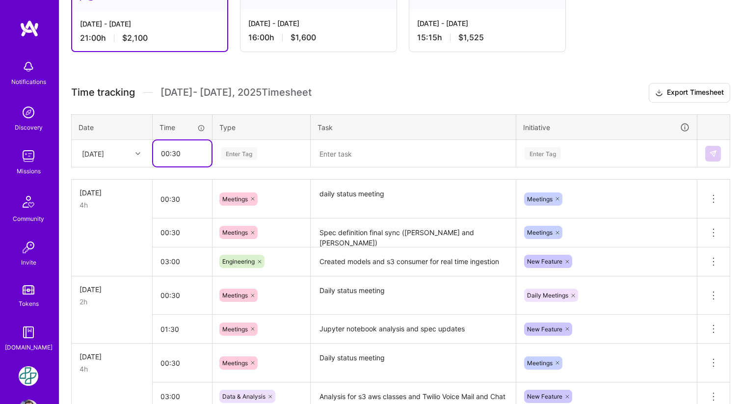
type input "00:30"
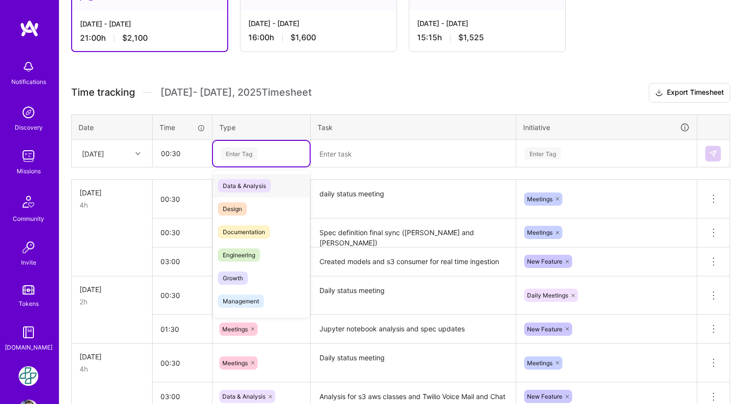
click at [238, 151] on div "Enter Tag" at bounding box center [239, 153] width 36 height 15
type input "Me"
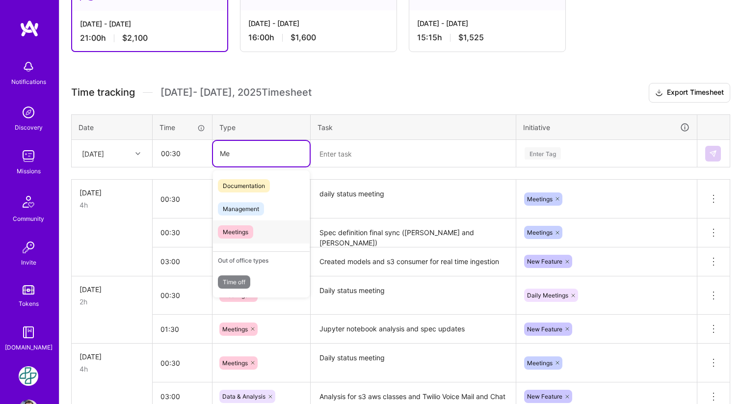
click at [238, 235] on span "Meetings" at bounding box center [235, 231] width 35 height 13
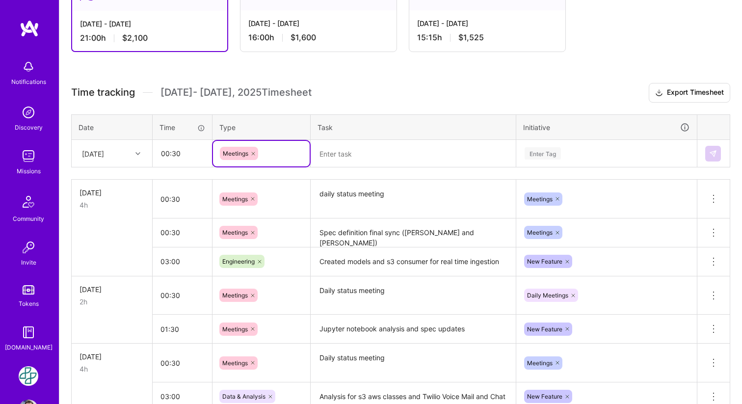
click at [351, 156] on textarea at bounding box center [413, 154] width 203 height 26
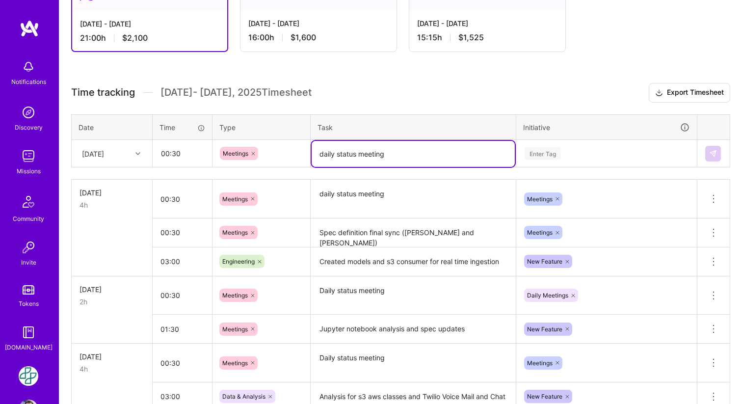
type textarea "daily status meeting"
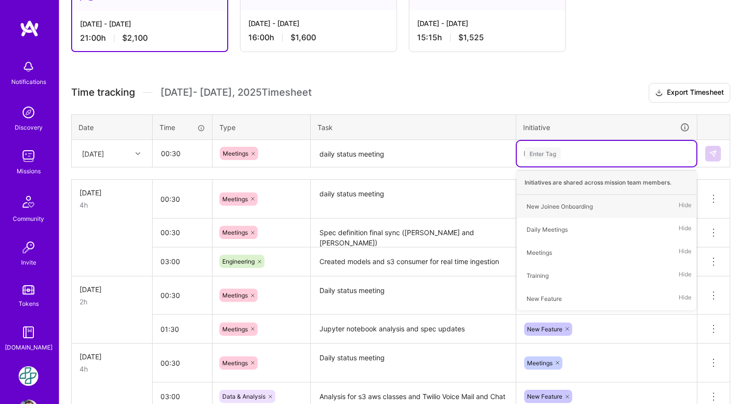
type input "Me"
click at [558, 201] on div "Daily Meetings" at bounding box center [546, 206] width 41 height 10
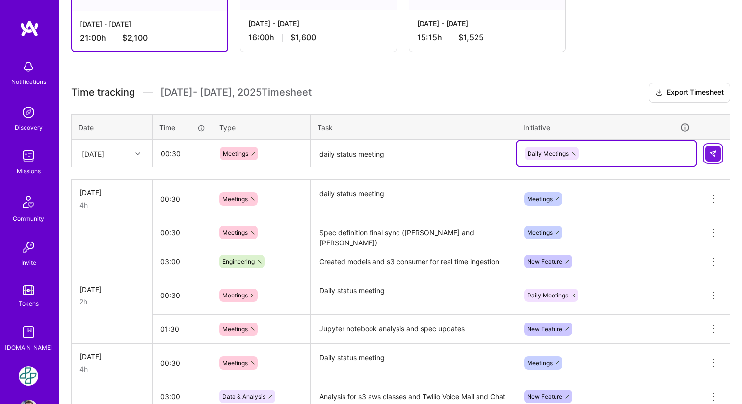
click at [714, 151] on img at bounding box center [713, 154] width 8 height 8
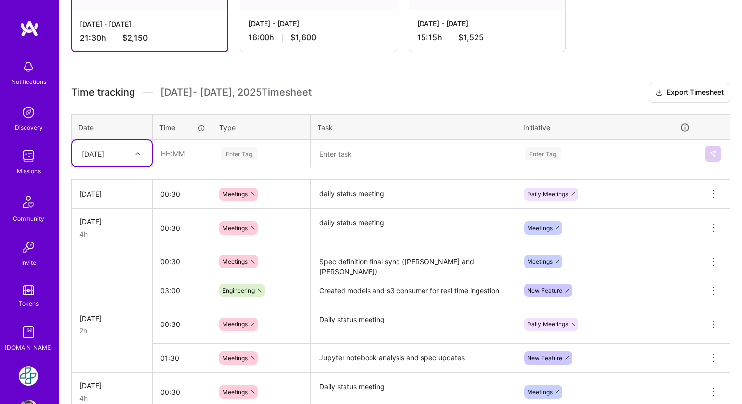
click at [558, 229] on icon at bounding box center [557, 228] width 6 height 6
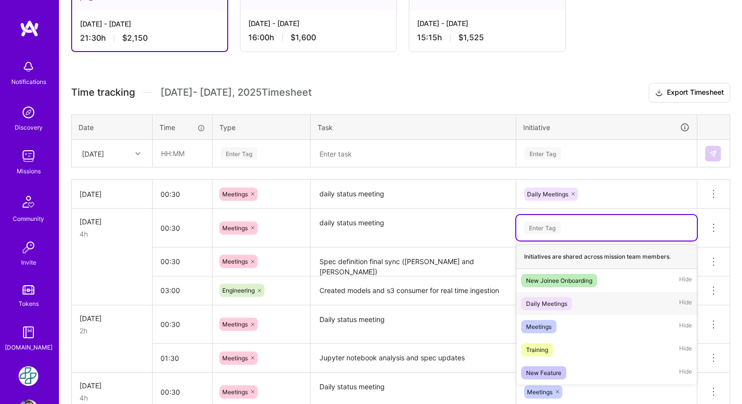
click at [537, 298] on div "Daily Meetings" at bounding box center [546, 303] width 41 height 10
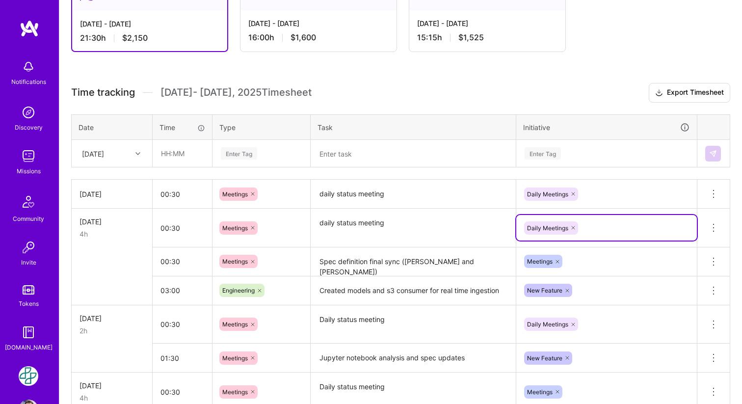
scroll to position [215, 0]
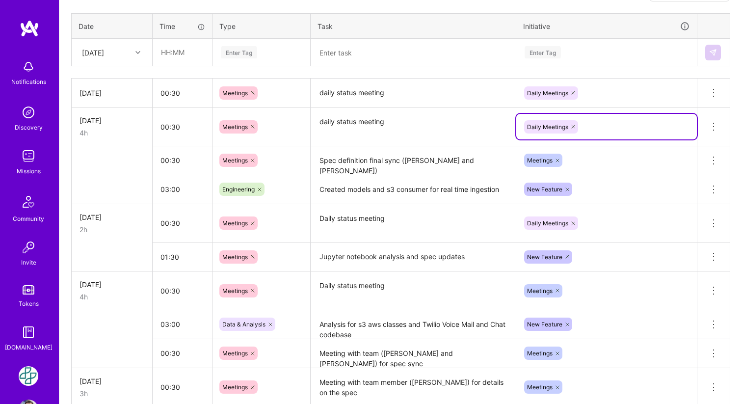
click at [557, 290] on icon at bounding box center [557, 291] width 6 height 6
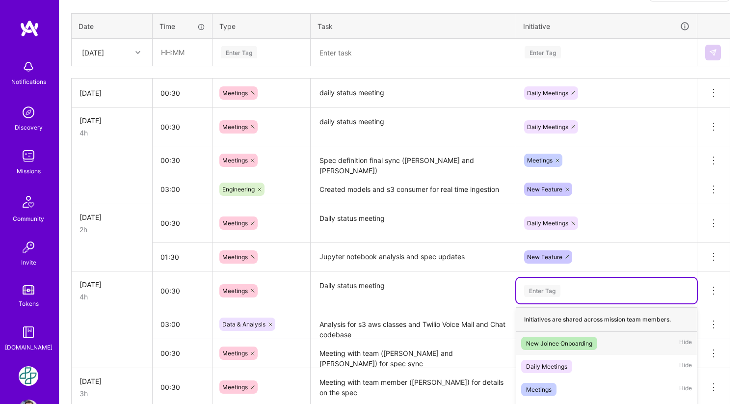
scroll to position [348, 0]
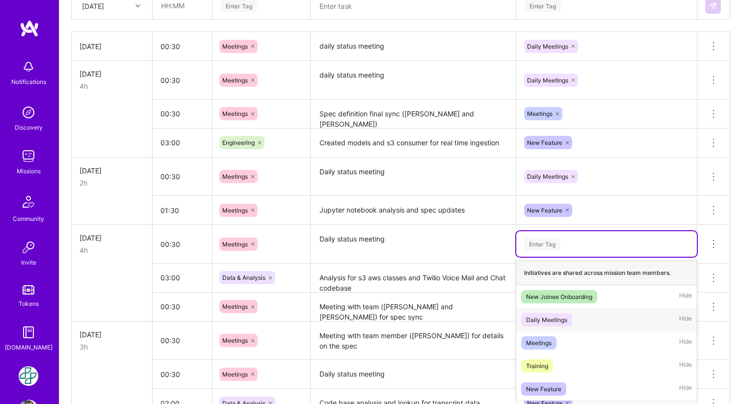
click at [552, 321] on div "Daily Meetings" at bounding box center [546, 320] width 41 height 10
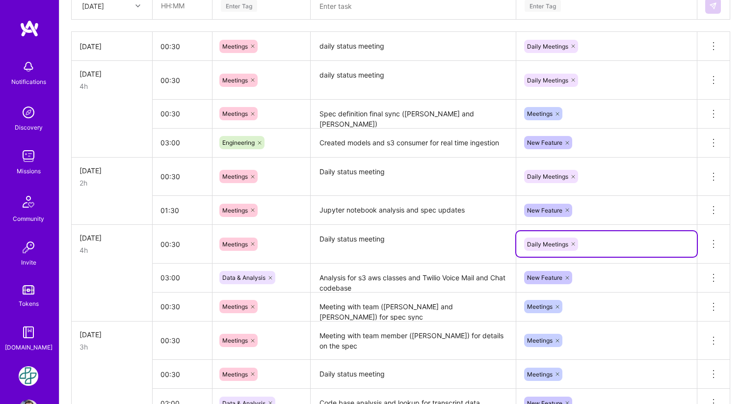
click at [559, 372] on icon at bounding box center [557, 374] width 6 height 6
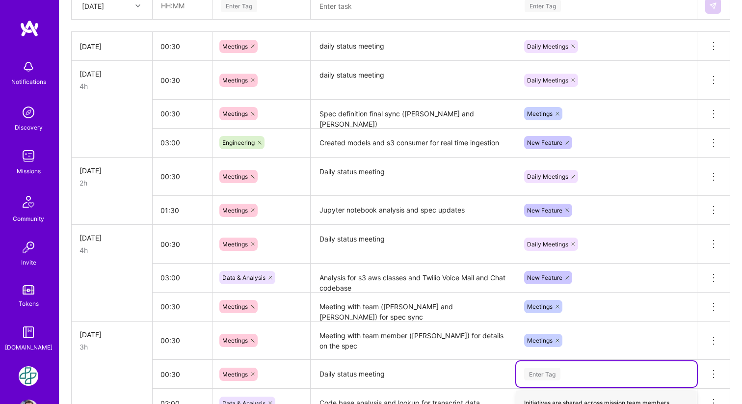
scroll to position [478, 0]
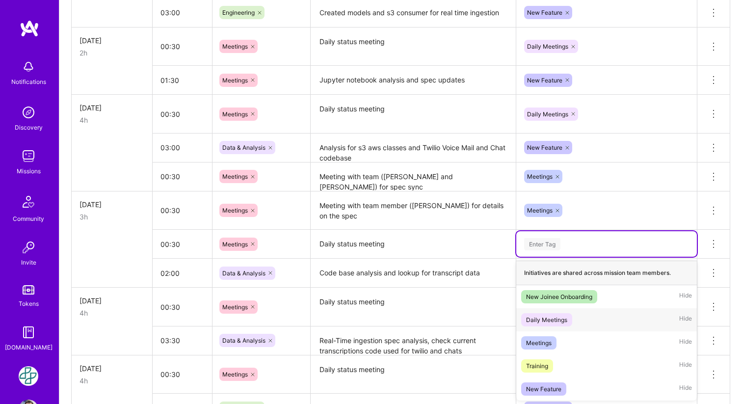
click at [555, 325] on span "Daily Meetings" at bounding box center [546, 319] width 51 height 13
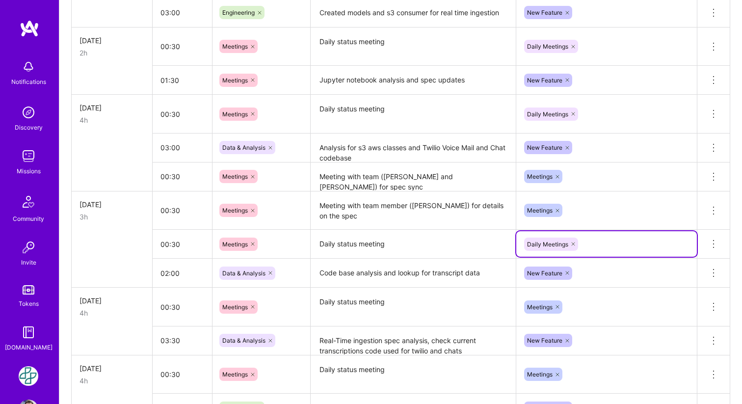
click at [557, 372] on icon at bounding box center [557, 374] width 6 height 6
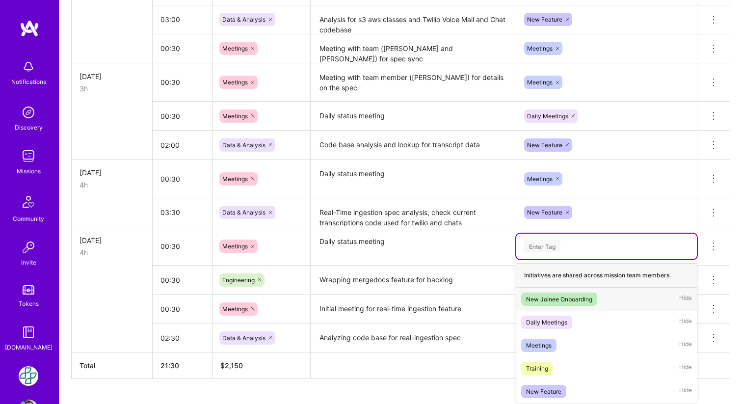
scroll to position [608, 0]
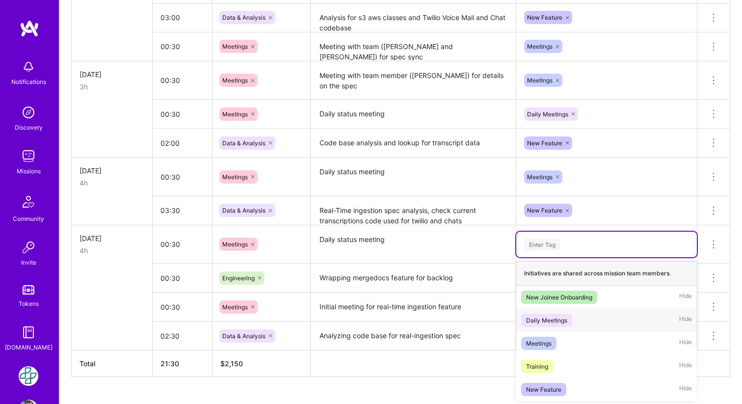
click at [571, 322] on span "Daily Meetings" at bounding box center [546, 320] width 51 height 13
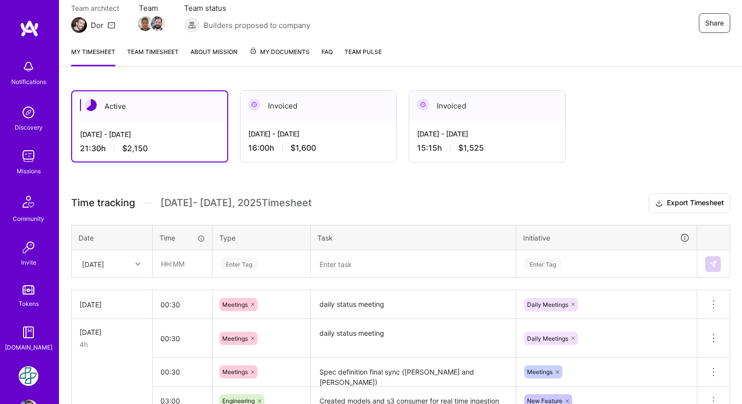
scroll to position [103, 0]
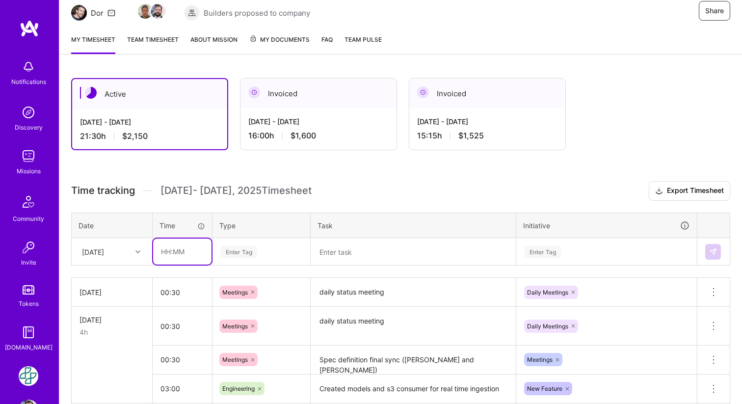
click at [171, 249] on input "text" at bounding box center [182, 251] width 58 height 26
type input "03:00"
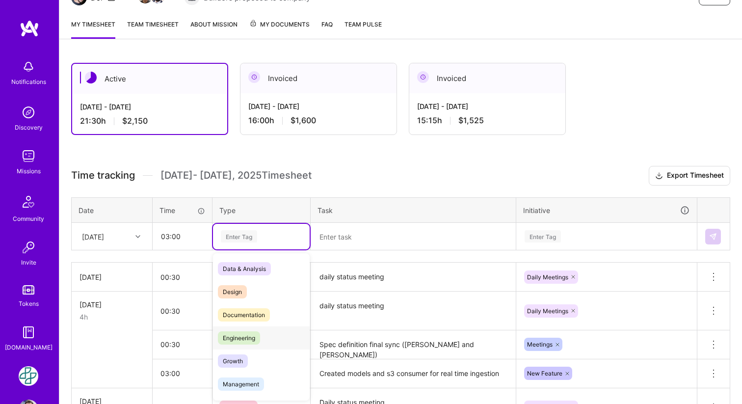
click at [232, 336] on span "Engineering" at bounding box center [239, 337] width 42 height 13
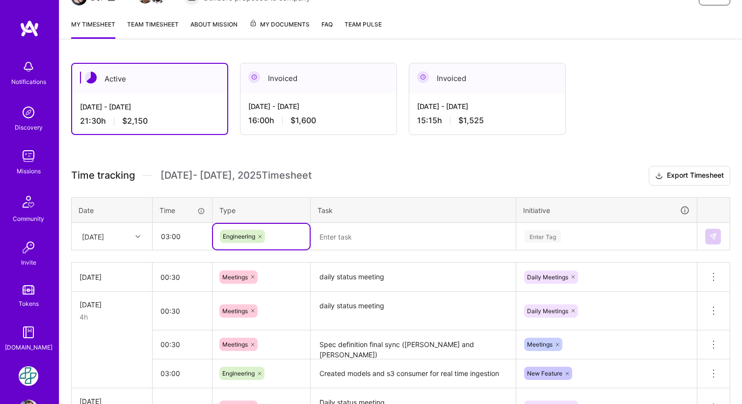
click at [381, 241] on textarea at bounding box center [413, 237] width 203 height 26
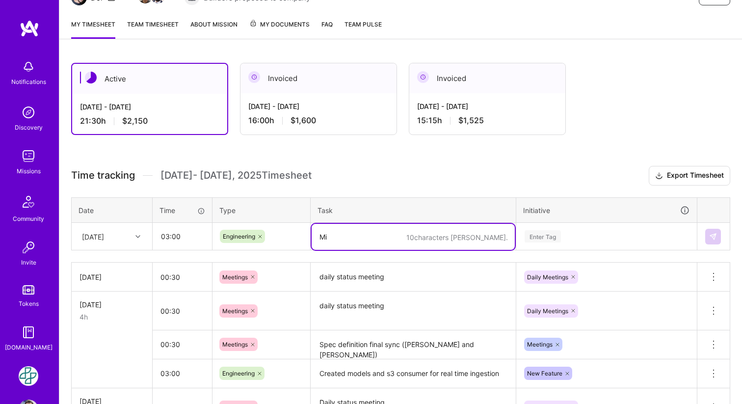
type textarea "M"
click at [556, 230] on div "Enter Tag" at bounding box center [543, 236] width 36 height 15
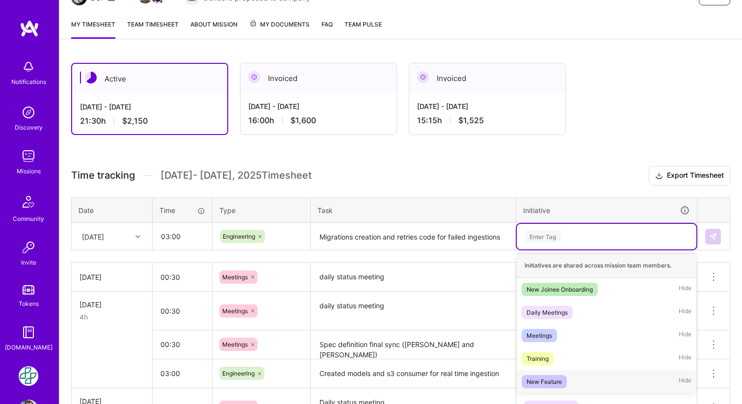
click at [543, 382] on div "New Feature" at bounding box center [543, 381] width 35 height 10
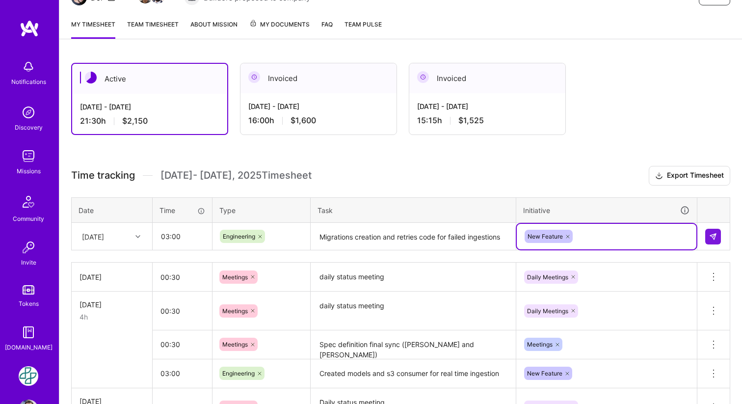
click at [506, 236] on textarea "Migrations creation and retries code for failed ingestions" at bounding box center [413, 237] width 203 height 26
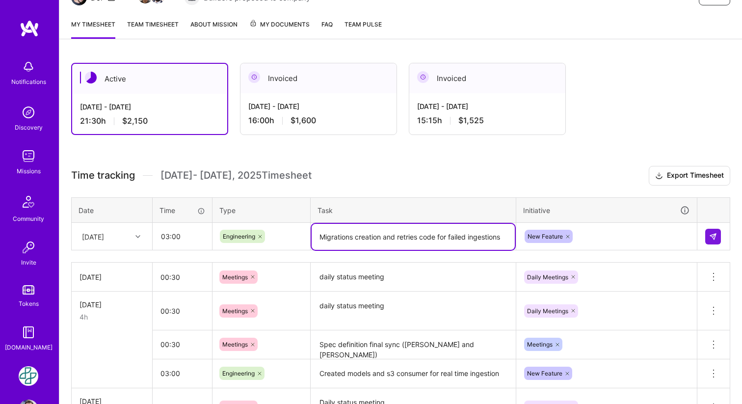
drag, startPoint x: 511, startPoint y: 236, endPoint x: 525, endPoint y: 235, distance: 14.3
click at [518, 236] on tr "[DATE] 03:00 Engineering Migrations creation and retries code for failed ingest…" at bounding box center [401, 236] width 658 height 27
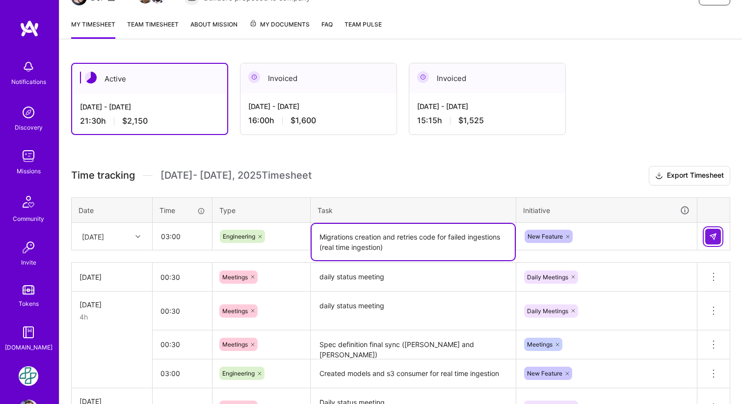
type textarea "Migrations creation and retries code for failed ingestions (real time ingestion)"
click at [715, 234] on img at bounding box center [713, 237] width 8 height 8
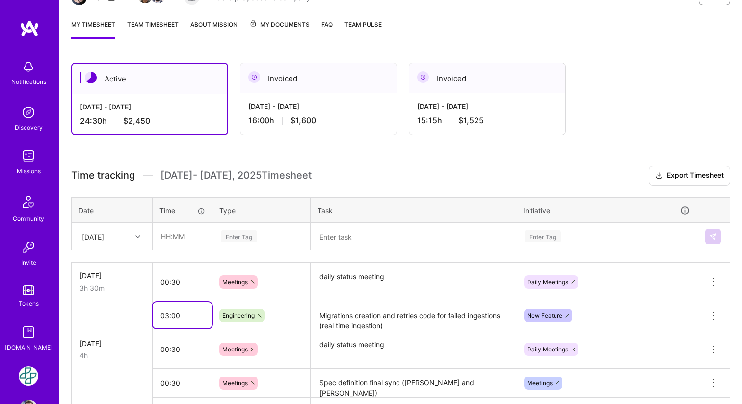
click at [184, 315] on input "03:00" at bounding box center [182, 315] width 59 height 26
type input "03:30"
click at [529, 172] on h3 "Time tracking [DATE] - [DATE] Timesheet Export Timesheet" at bounding box center [400, 176] width 659 height 20
